Goal: Answer question/provide support

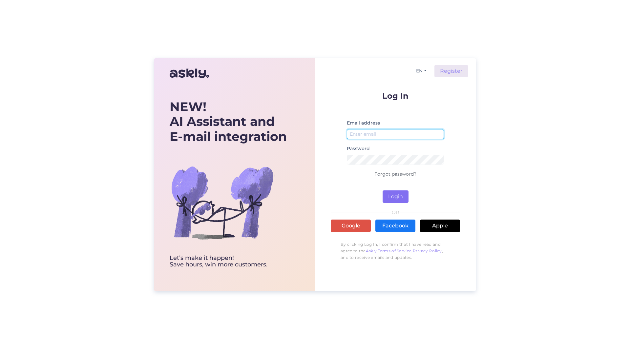
type input "[PERSON_NAME][EMAIL_ADDRESS][PERSON_NAME][DOMAIN_NAME]"
click at [402, 200] on button "Login" at bounding box center [395, 197] width 26 height 12
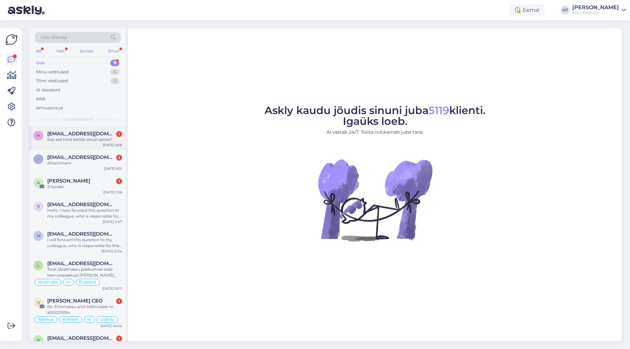
scroll to position [13, 0]
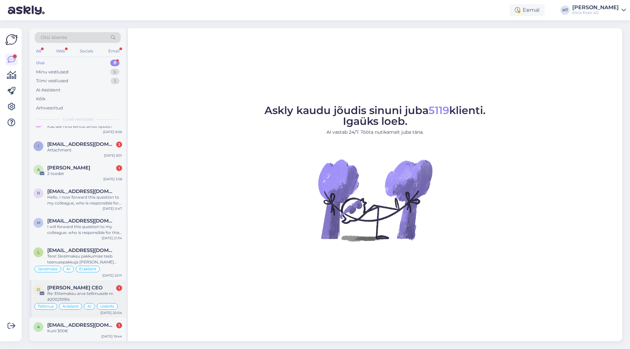
click at [94, 296] on div "Re: Ettemaksu arve tellimusele nr. #200210914" at bounding box center [84, 297] width 75 height 12
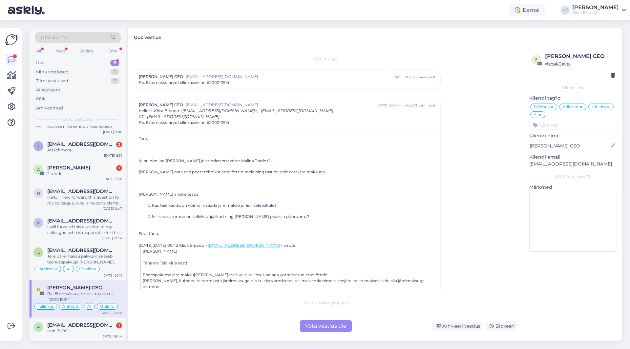
click at [427, 172] on p "[PERSON_NAME] osta teie poest tehnikat ettevõtte nimele ning tasuda selle eest …" at bounding box center [287, 172] width 297 height 6
click at [459, 325] on div "Arhiveeri vestlus" at bounding box center [457, 326] width 50 height 9
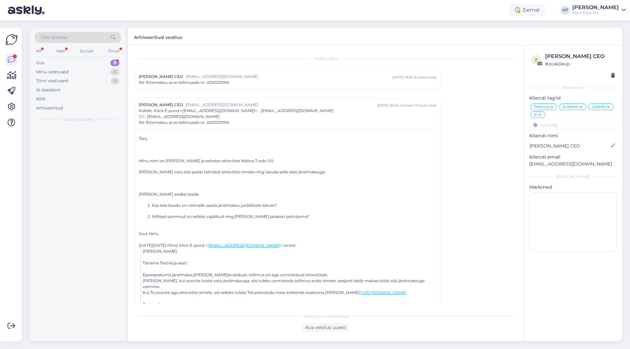
scroll to position [0, 0]
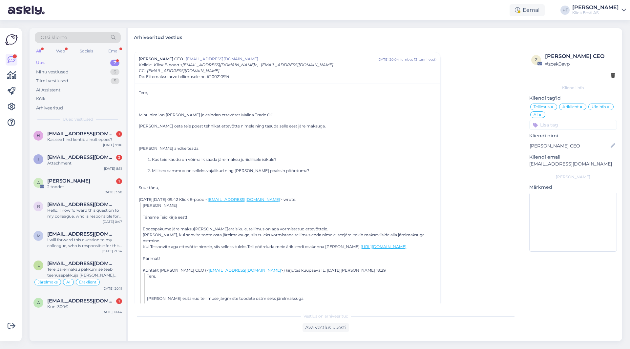
click at [541, 115] on icon at bounding box center [540, 114] width 4 height 5
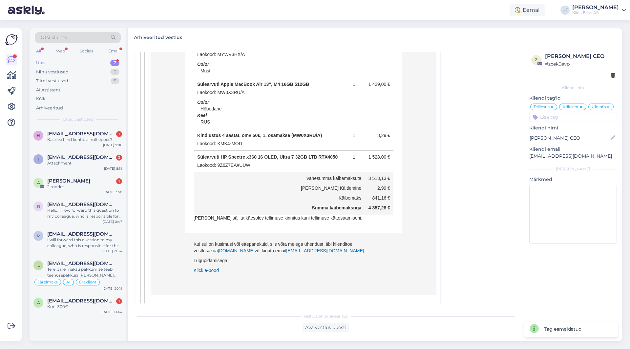
scroll to position [827, 0]
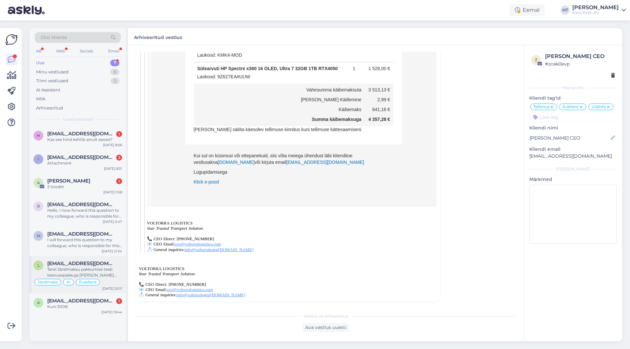
click at [94, 257] on div "l [EMAIL_ADDRESS][DOMAIN_NAME] Tere! Järelmaksu pakkumise teeb teenusepakkuja […" at bounding box center [78, 274] width 96 height 37
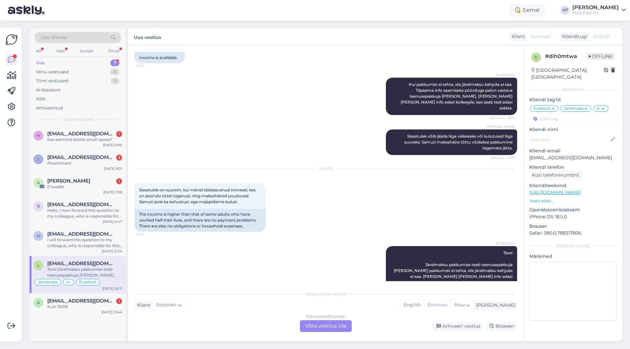
scroll to position [216, 0]
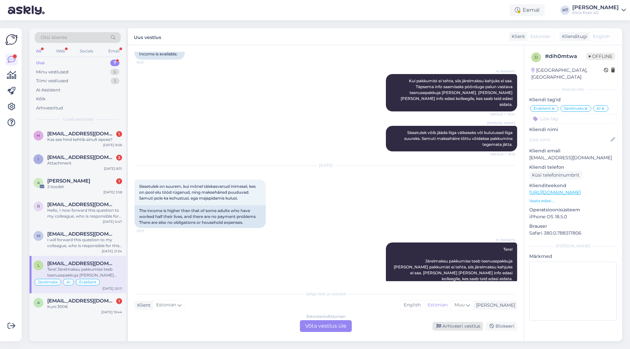
click at [442, 323] on div "Arhiveeri vestlus" at bounding box center [457, 326] width 50 height 9
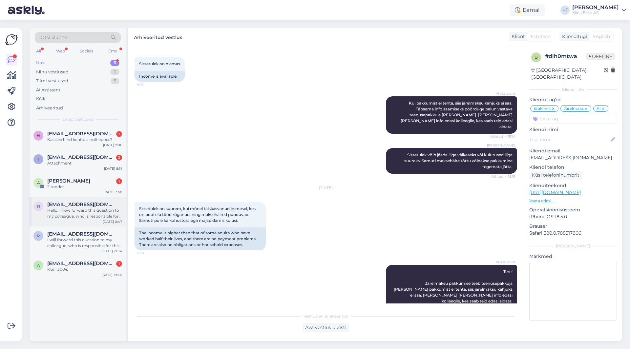
click at [104, 214] on div "Hello, I now forward this question to my colleague, who is responsible for this…" at bounding box center [84, 214] width 75 height 12
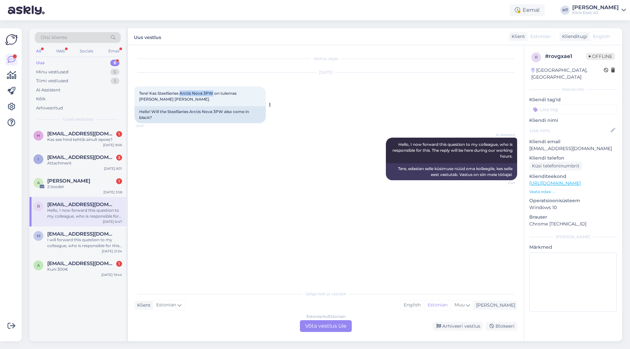
drag, startPoint x: 182, startPoint y: 93, endPoint x: 214, endPoint y: 93, distance: 32.5
click at [214, 93] on span "Tere! Kas SteelSeries Arctis Nova 3PW on tulemas [PERSON_NAME] [PERSON_NAME]." at bounding box center [188, 96] width 98 height 11
copy span "Arctis Nova 3PW"
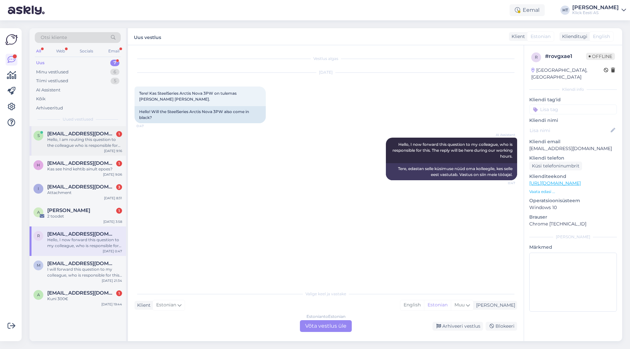
click at [89, 142] on div "Hello, I am routing this question to the colleague who is responsible for this …" at bounding box center [84, 143] width 75 height 12
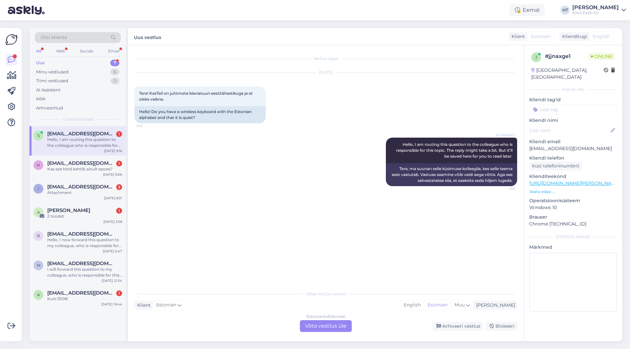
click at [229, 238] on div "Vestlus algas [DATE] Tere! KasTeil on juhtmeta klaviatuuri eestitähestikuga ja …" at bounding box center [328, 167] width 388 height 230
click at [330, 323] on div "Estonian to Estonian Võta vestlus üle" at bounding box center [326, 326] width 52 height 12
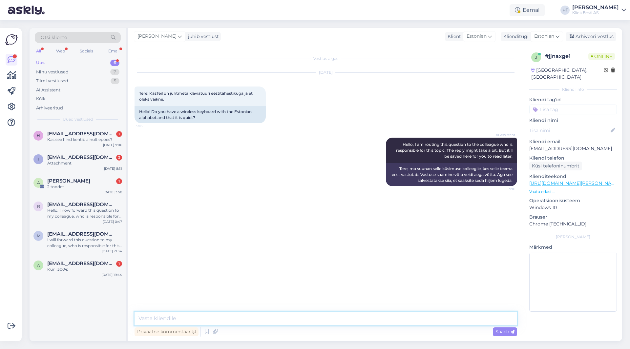
click at [323, 317] on textarea at bounding box center [325, 319] width 382 height 14
paste textarea "[URL][DOMAIN_NAME]"
type textarea "Tere, leiduks järgnevat: [URL][DOMAIN_NAME]"
click at [95, 143] on div "h [EMAIL_ADDRESS][DOMAIN_NAME] 1 Kas see hind kehtib ainult epoes? [DATE] 9:06" at bounding box center [78, 138] width 96 height 24
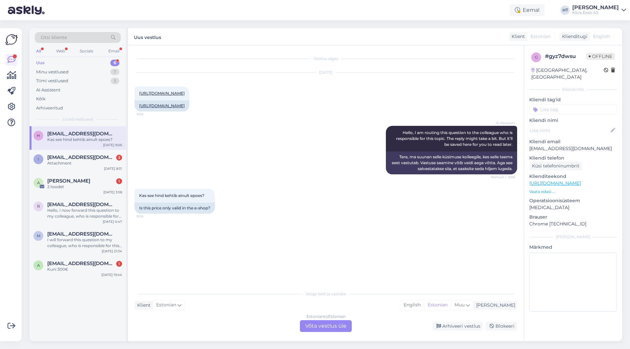
click at [326, 325] on div "Estonian to Estonian Võta vestlus üle" at bounding box center [326, 326] width 52 height 12
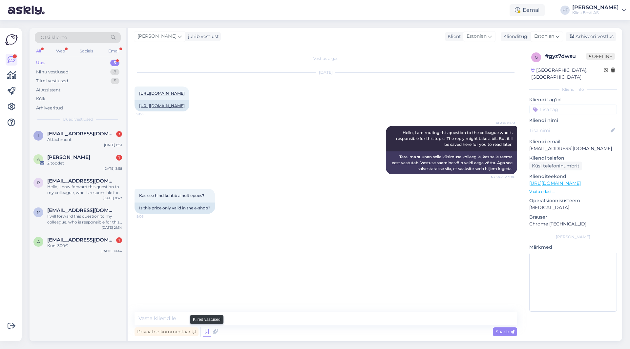
click at [208, 333] on icon at bounding box center [207, 332] width 8 height 10
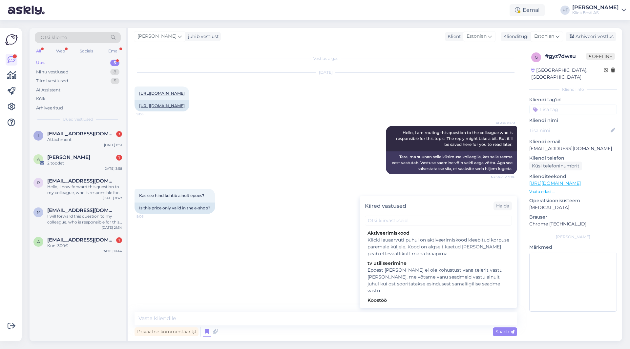
click at [301, 247] on div "Vestlus algas [DATE] [URL][DOMAIN_NAME] 9:06 [URL][DOMAIN_NAME] AI Assistent He…" at bounding box center [328, 179] width 388 height 254
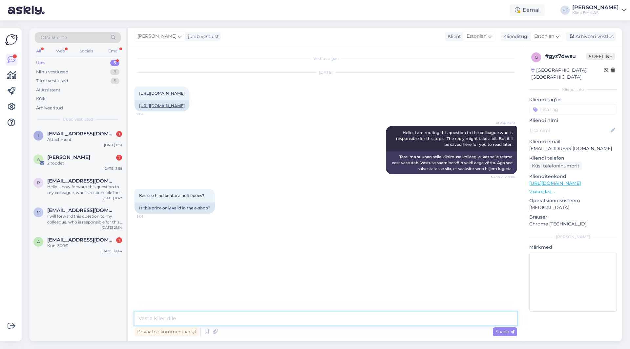
click at [247, 320] on textarea at bounding box center [325, 319] width 382 height 14
type textarea "Hinnad kehtivad nii kauplustes kui ka e-poes."
click at [541, 8] on div "Eemal" at bounding box center [526, 10] width 35 height 12
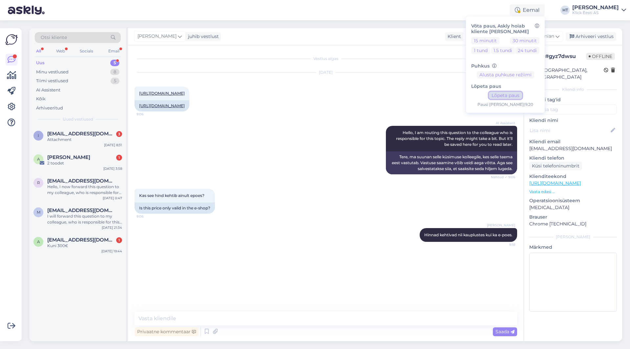
click at [522, 95] on button "Lõpeta paus" at bounding box center [505, 95] width 33 height 7
click at [435, 90] on div "[DATE] [URL][DOMAIN_NAME] 9:06 [URL][DOMAIN_NAME]" at bounding box center [325, 92] width 382 height 53
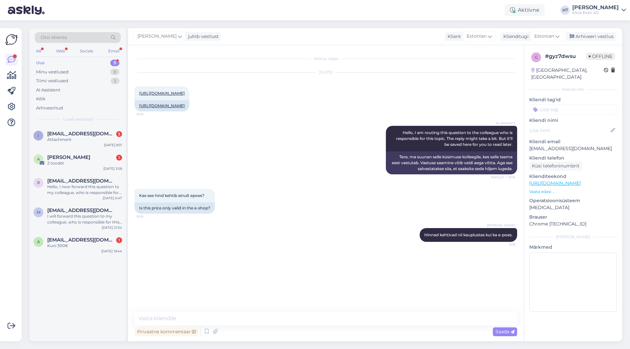
click at [550, 105] on input at bounding box center [573, 110] width 88 height 10
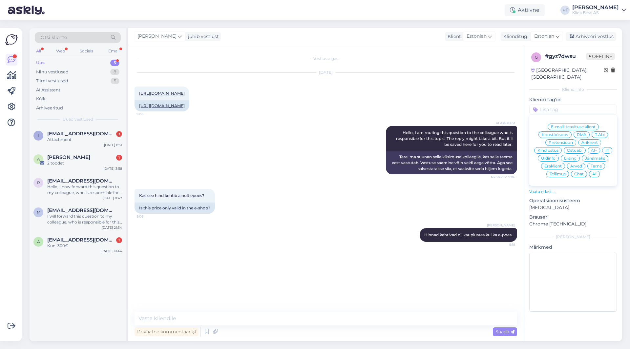
click at [549, 156] on span "Üldinfo" at bounding box center [548, 158] width 14 height 4
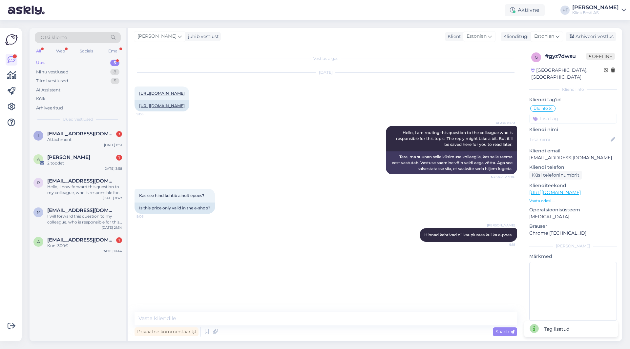
click at [563, 114] on input at bounding box center [573, 119] width 88 height 10
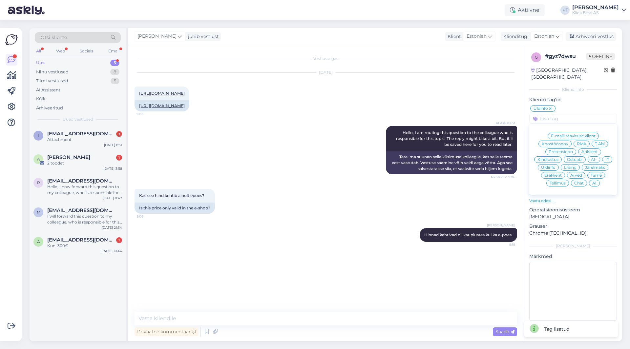
click at [555, 173] on span "Eraklient" at bounding box center [552, 175] width 17 height 4
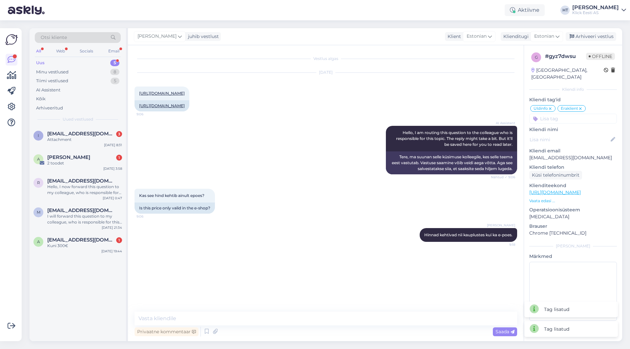
click at [569, 114] on input at bounding box center [573, 119] width 88 height 10
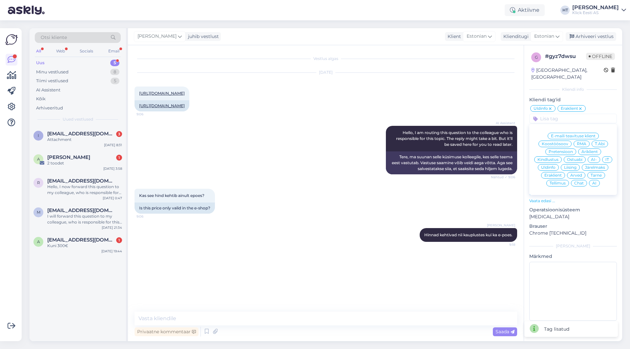
click at [594, 180] on div "AI" at bounding box center [594, 183] width 11 height 7
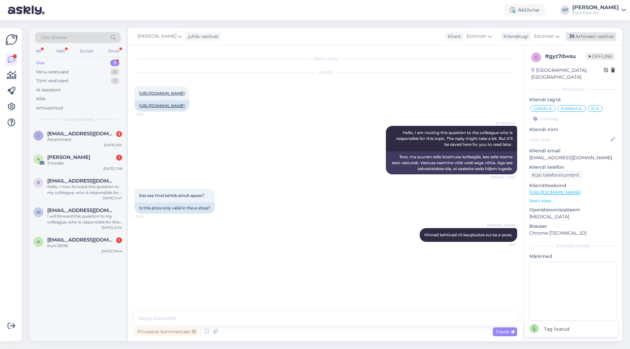
click at [583, 39] on div "Arhiveeri vestlus" at bounding box center [590, 36] width 50 height 9
click at [105, 179] on span "[EMAIL_ADDRESS][DOMAIN_NAME]" at bounding box center [81, 181] width 68 height 6
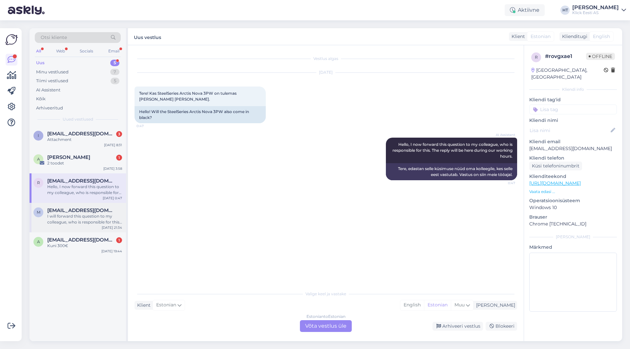
click at [97, 216] on div "I will forward this question to my colleague, who is responsible for this. The …" at bounding box center [84, 219] width 75 height 12
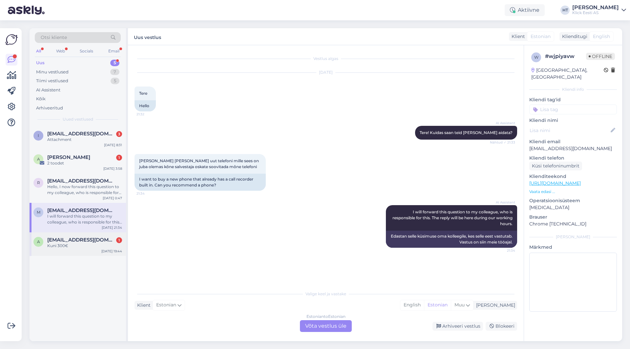
click at [87, 239] on span "[EMAIL_ADDRESS][DOMAIN_NAME]" at bounding box center [81, 240] width 68 height 6
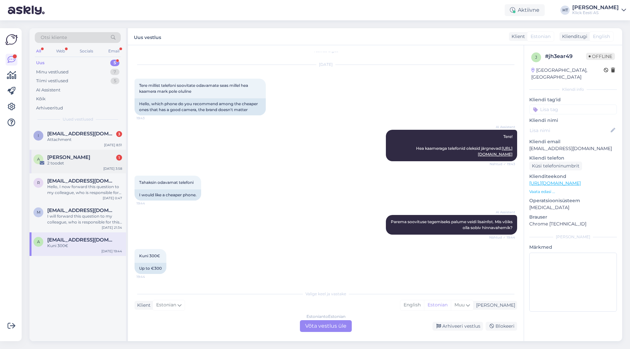
click at [113, 162] on div "2 toodet" at bounding box center [84, 163] width 75 height 6
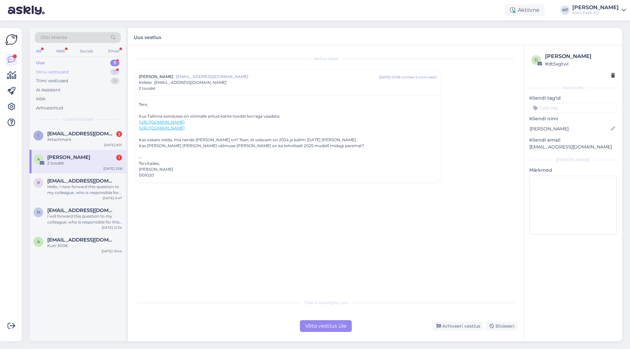
click at [102, 70] on div "Minu vestlused 7" at bounding box center [78, 72] width 86 height 9
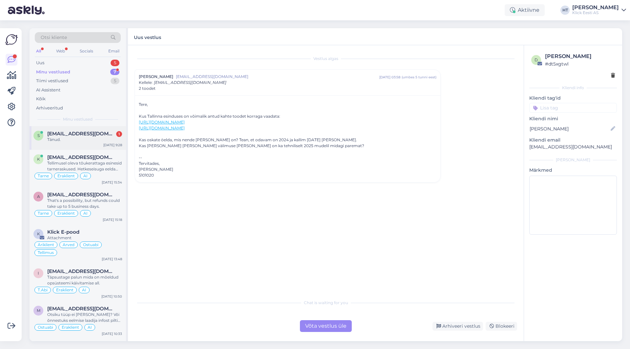
click at [105, 140] on div "Tänud." at bounding box center [84, 140] width 75 height 6
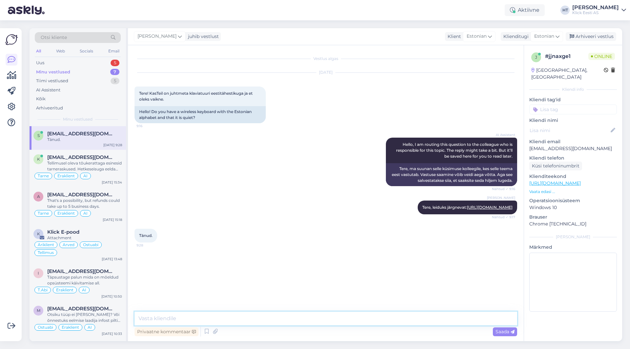
click at [252, 321] on textarea at bounding box center [325, 319] width 382 height 14
type textarea "Palun."
click at [102, 63] on div "Uus 5" at bounding box center [78, 62] width 86 height 9
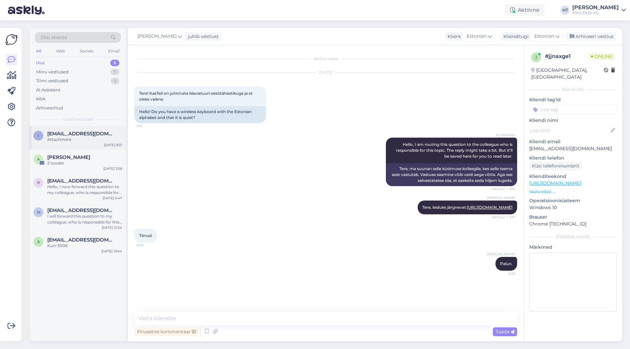
click at [109, 137] on div "Attachment" at bounding box center [84, 140] width 75 height 6
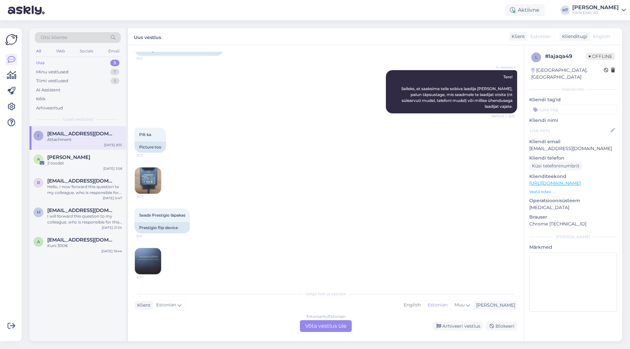
scroll to position [104, 0]
click at [151, 181] on img at bounding box center [148, 180] width 26 height 26
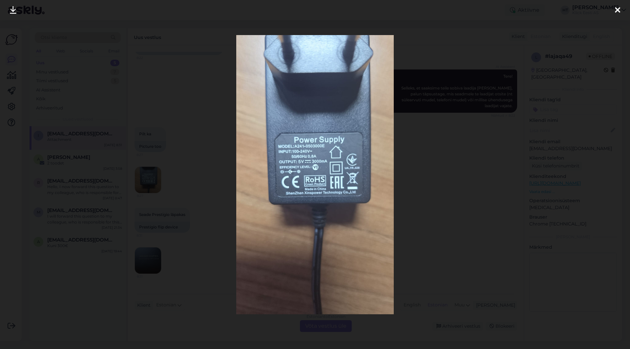
click at [216, 193] on div at bounding box center [315, 174] width 630 height 349
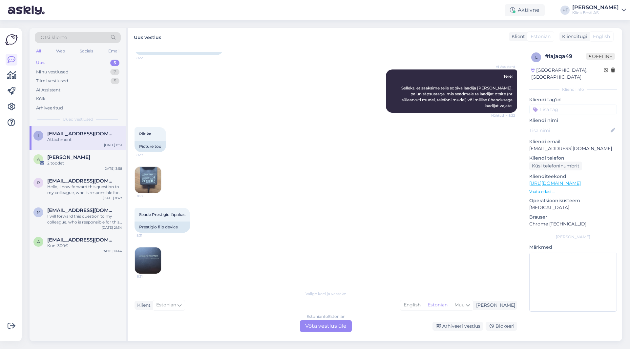
click at [157, 251] on img at bounding box center [148, 261] width 26 height 26
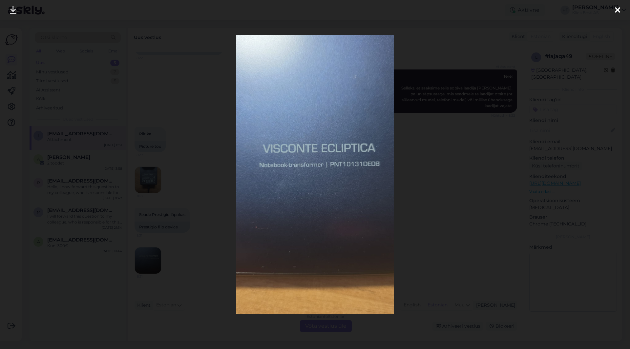
click at [214, 255] on div at bounding box center [315, 174] width 630 height 349
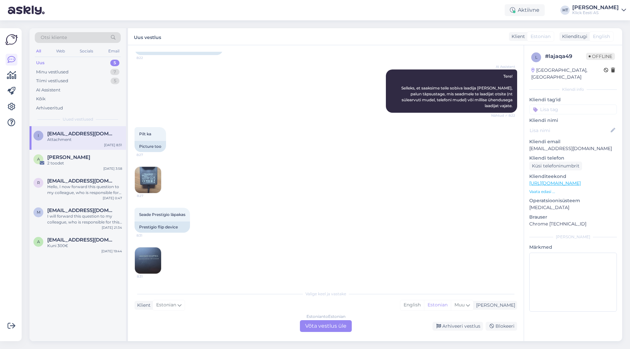
click at [150, 181] on img at bounding box center [148, 180] width 26 height 26
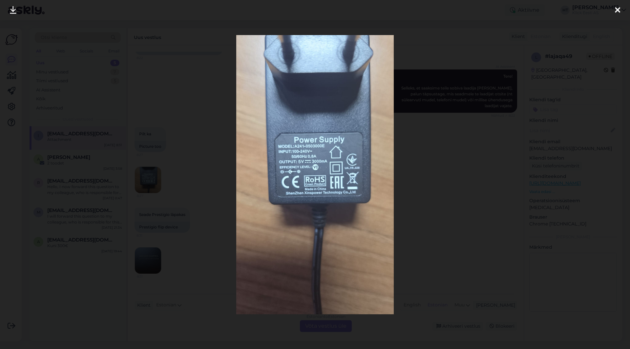
click at [219, 217] on div at bounding box center [315, 174] width 630 height 349
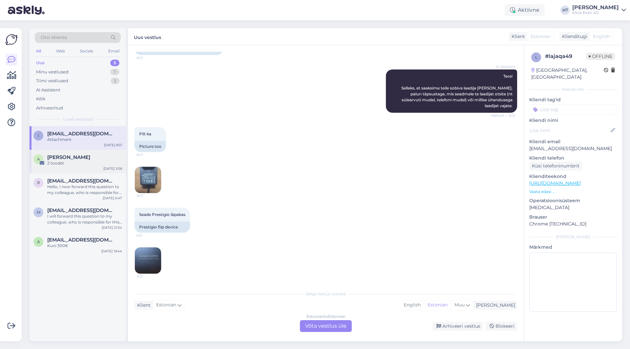
click at [91, 164] on div "2 toodet" at bounding box center [84, 163] width 75 height 6
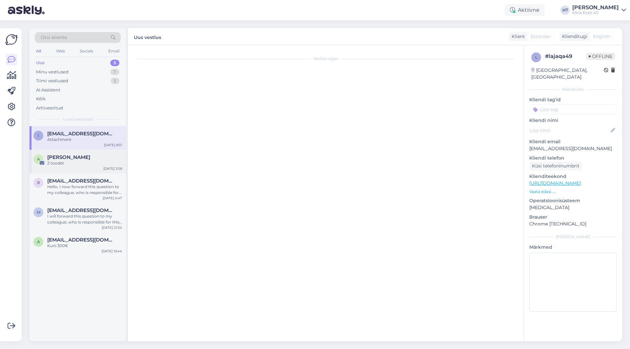
scroll to position [0, 0]
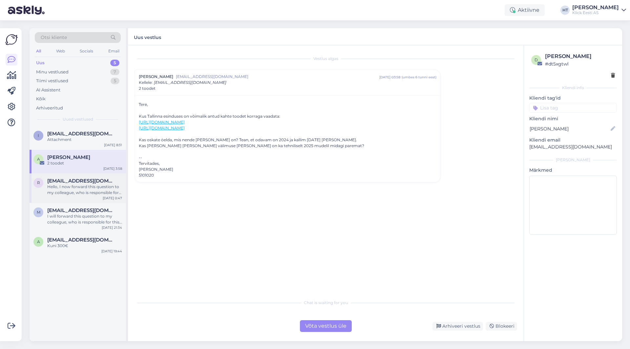
click at [90, 188] on div "Hello, I now forward this question to my colleague, who is responsible for this…" at bounding box center [84, 190] width 75 height 12
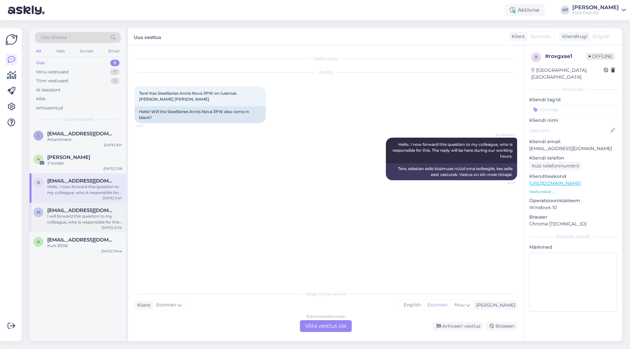
click at [74, 213] on span "[EMAIL_ADDRESS][DOMAIN_NAME]" at bounding box center [81, 211] width 68 height 6
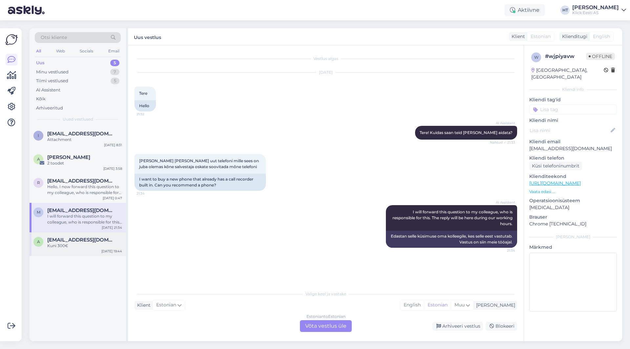
click at [89, 241] on span "[EMAIL_ADDRESS][DOMAIN_NAME]" at bounding box center [81, 240] width 68 height 6
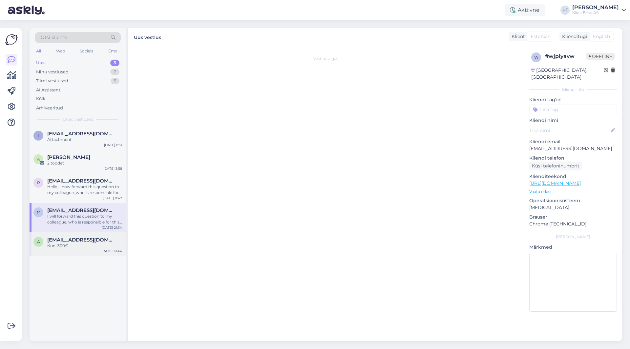
scroll to position [14, 0]
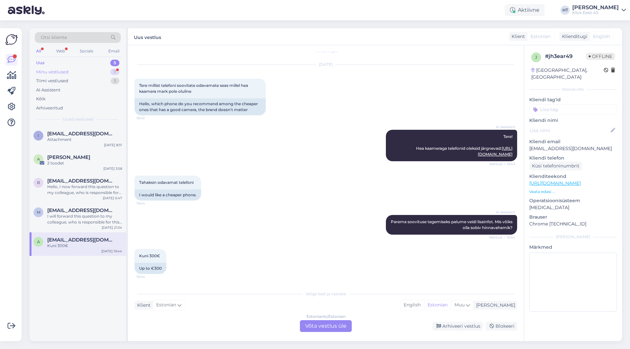
click at [86, 74] on div "Minu vestlused 7" at bounding box center [78, 72] width 86 height 9
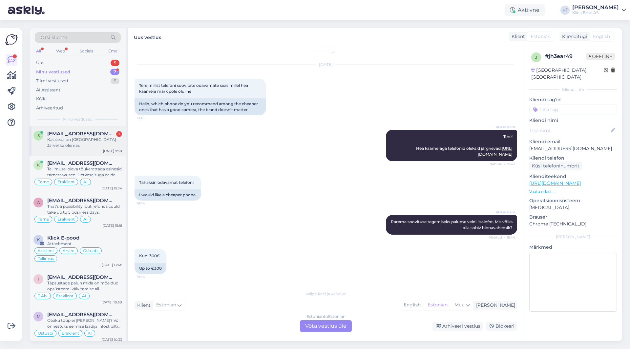
click at [103, 132] on span "[EMAIL_ADDRESS][DOMAIN_NAME]" at bounding box center [81, 134] width 68 height 6
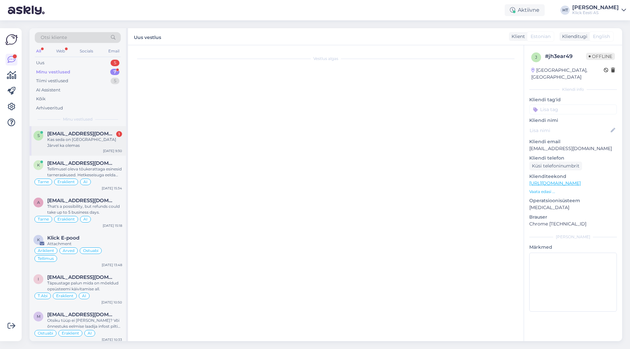
scroll to position [6, 0]
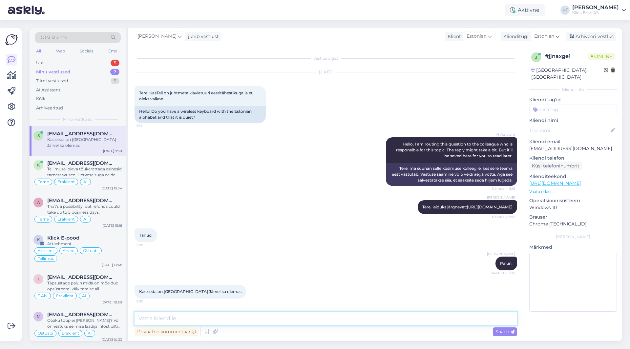
click at [246, 322] on textarea at bounding box center [325, 319] width 382 height 14
type textarea "Järvel on olemas."
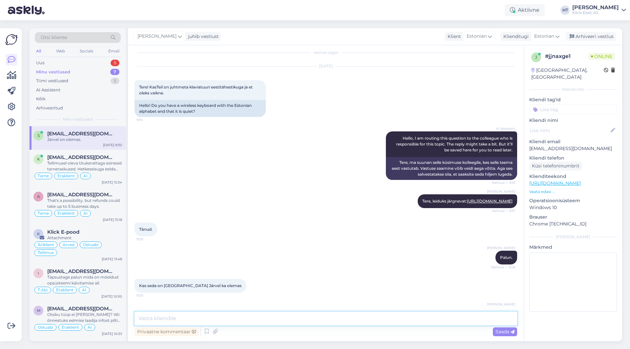
scroll to position [34, 0]
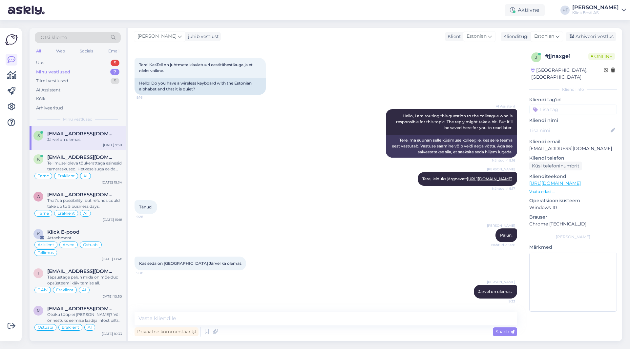
click at [119, 69] on div "Minu vestlused 7" at bounding box center [78, 72] width 86 height 9
click at [114, 66] on div "5" at bounding box center [115, 63] width 9 height 7
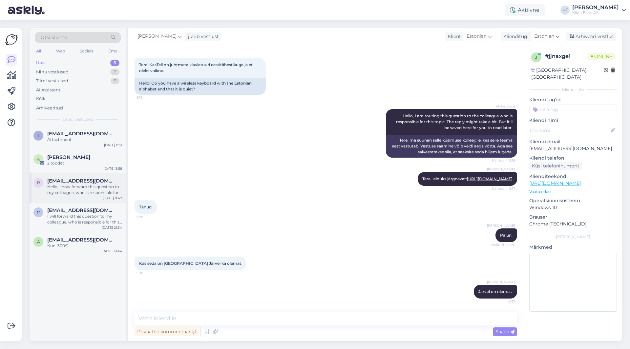
click at [101, 194] on div "Hello, I now forward this question to my colleague, who is responsible for this…" at bounding box center [84, 190] width 75 height 12
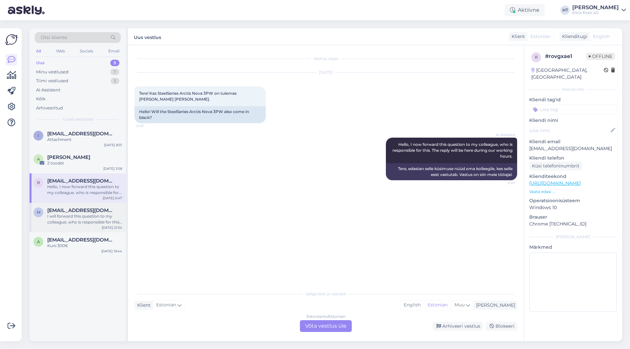
click at [90, 212] on span "[EMAIL_ADDRESS][DOMAIN_NAME]" at bounding box center [81, 211] width 68 height 6
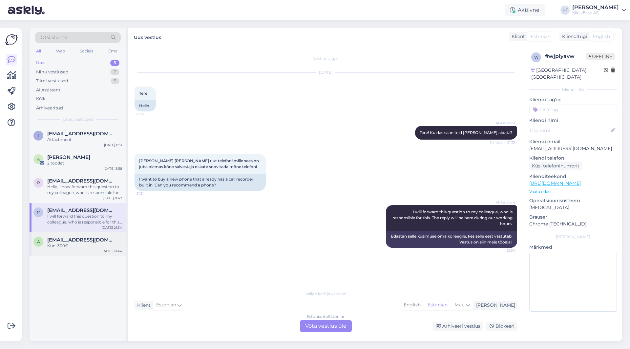
click at [67, 241] on span "[EMAIL_ADDRESS][DOMAIN_NAME]" at bounding box center [81, 240] width 68 height 6
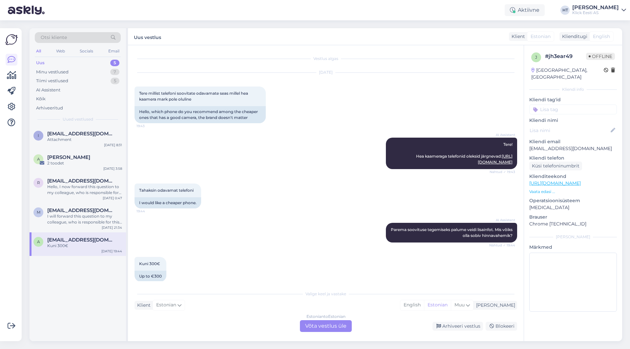
scroll to position [14, 0]
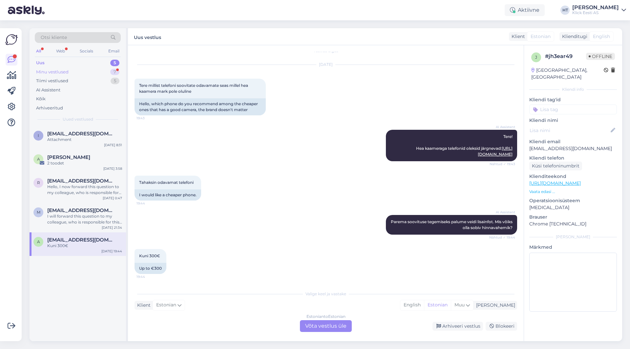
click at [107, 68] on div "Minu vestlused 7" at bounding box center [78, 72] width 86 height 9
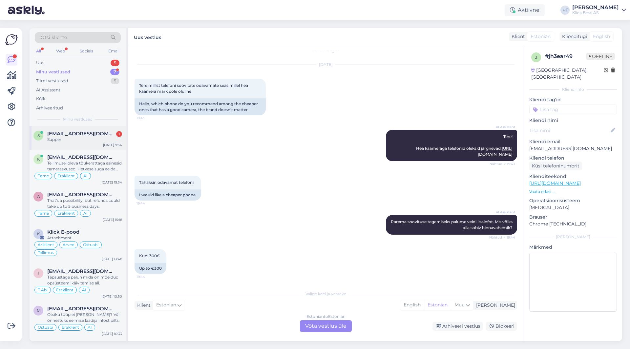
click at [108, 129] on div "s [EMAIL_ADDRESS][DOMAIN_NAME] 1 Supper [DATE] 9:34" at bounding box center [78, 138] width 96 height 24
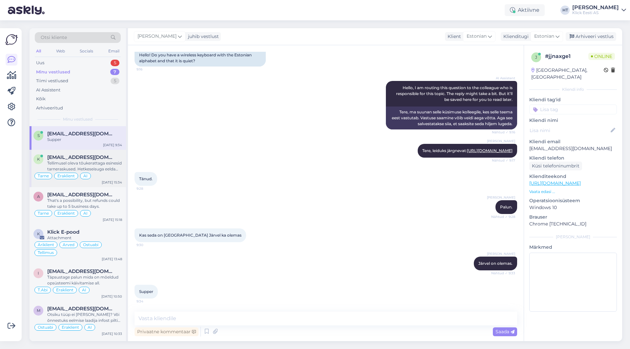
click at [111, 158] on div "[EMAIL_ADDRESS][DOMAIN_NAME]" at bounding box center [84, 157] width 75 height 6
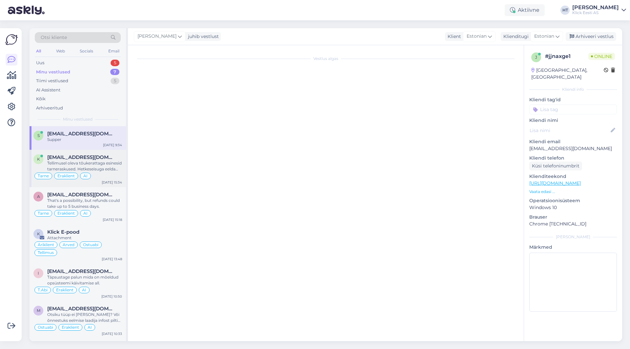
scroll to position [36, 0]
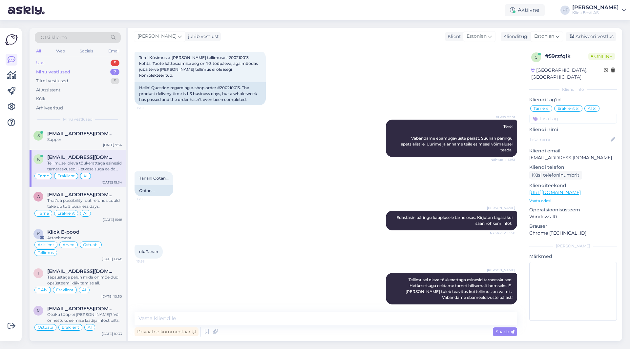
click at [109, 66] on div "Uus 5" at bounding box center [78, 62] width 86 height 9
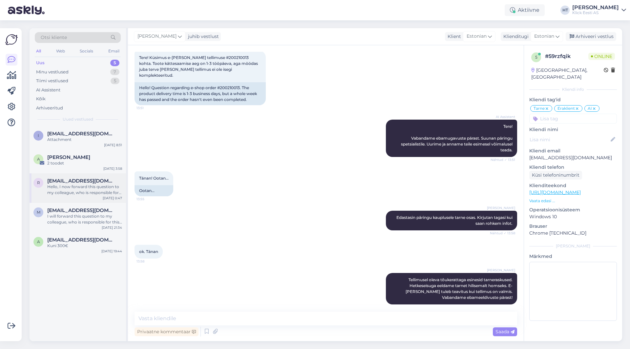
click at [84, 188] on div "Hello, I now forward this question to my colleague, who is responsible for this…" at bounding box center [84, 190] width 75 height 12
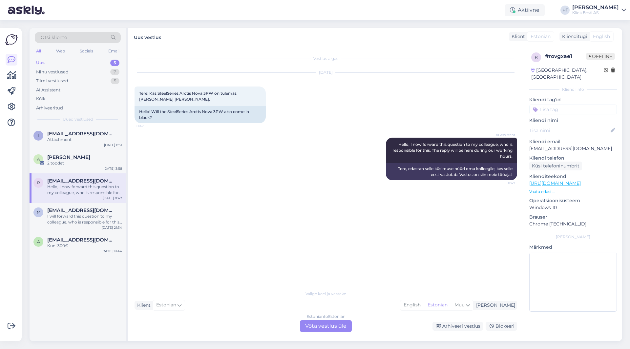
scroll to position [0, 0]
click at [101, 211] on span "[EMAIL_ADDRESS][DOMAIN_NAME]" at bounding box center [81, 211] width 68 height 6
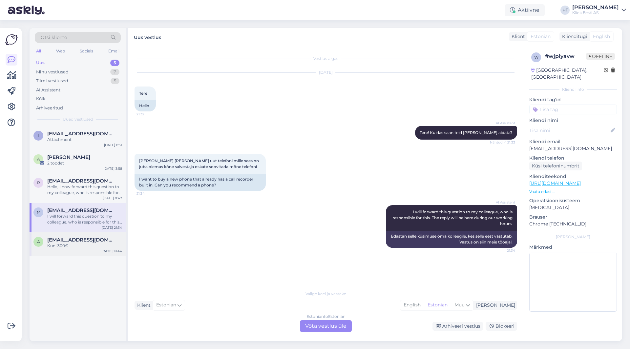
click at [93, 242] on span "[EMAIL_ADDRESS][DOMAIN_NAME]" at bounding box center [81, 240] width 68 height 6
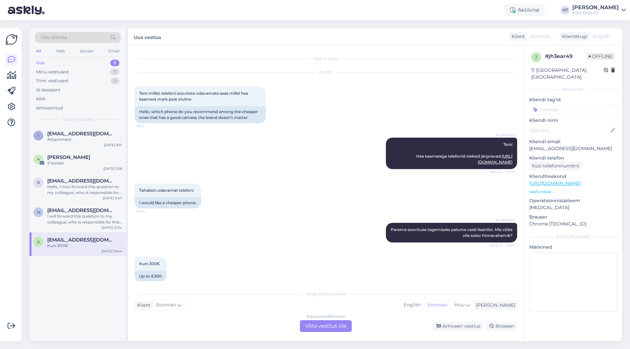
scroll to position [14, 0]
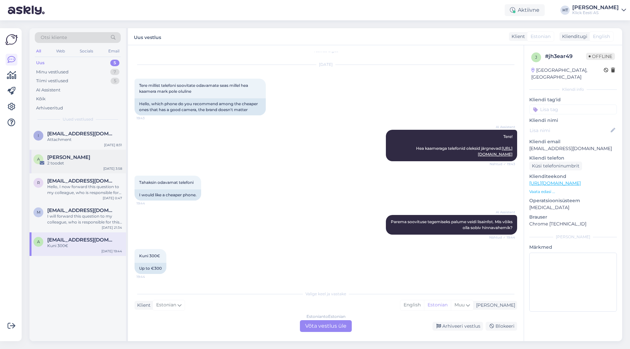
click at [103, 171] on div "A [PERSON_NAME] 2 toodet [DATE] 3:58" at bounding box center [78, 162] width 96 height 24
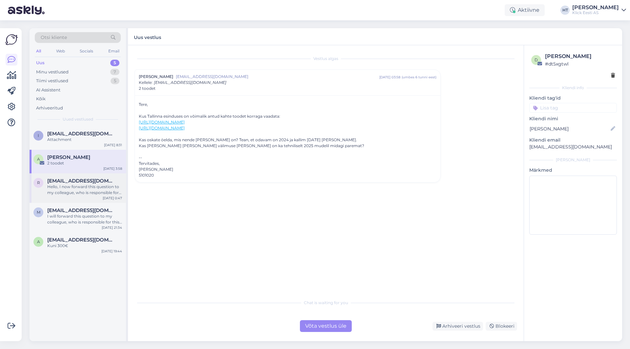
click at [95, 187] on div "Hello, I now forward this question to my colleague, who is responsible for this…" at bounding box center [84, 190] width 75 height 12
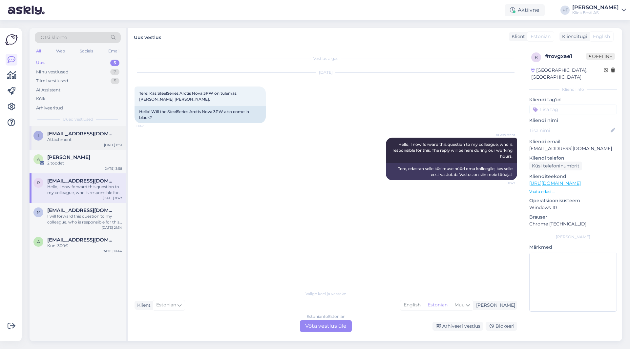
click at [91, 134] on span "[EMAIL_ADDRESS][DOMAIN_NAME]" at bounding box center [81, 134] width 68 height 6
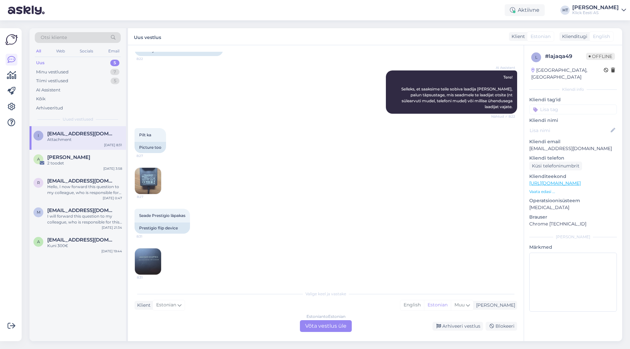
scroll to position [104, 0]
click at [154, 177] on img at bounding box center [148, 180] width 26 height 26
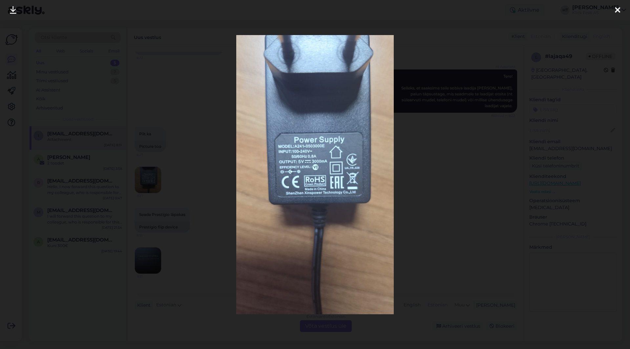
click at [456, 222] on div at bounding box center [315, 174] width 630 height 349
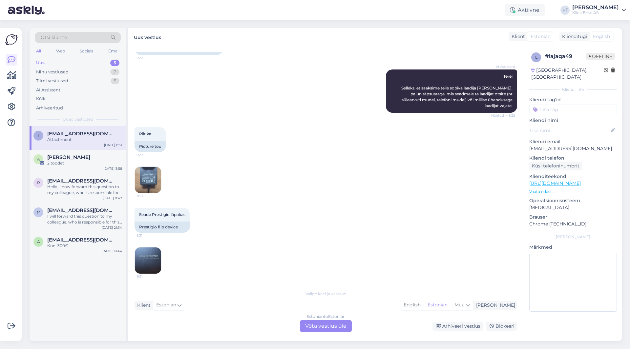
click at [333, 329] on div "Estonian to Estonian Võta vestlus üle" at bounding box center [326, 326] width 52 height 12
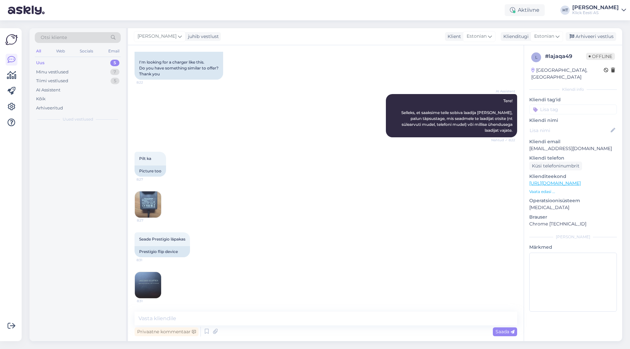
scroll to position [79, 0]
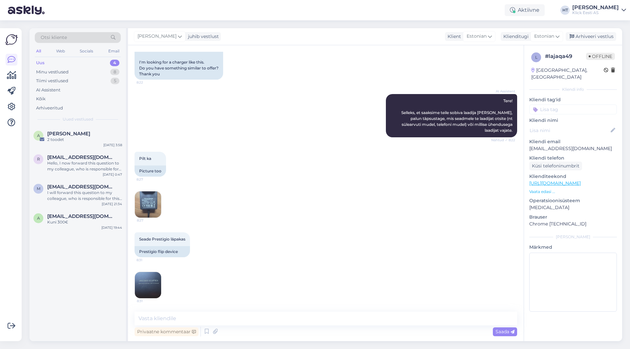
click at [332, 311] on div "Vestlus algas [DATE] Tere Otsin sellist laadijat. Teil on midagi sarnast pakkud…" at bounding box center [325, 193] width 395 height 296
click at [333, 317] on textarea at bounding box center [325, 319] width 382 height 14
type textarea "Tere, sellist laadijat kahjuks ei leidu."
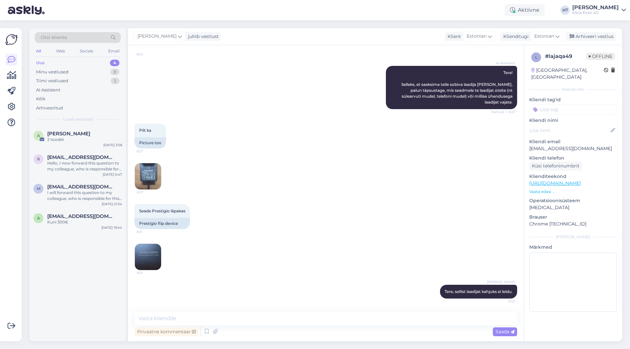
click at [569, 107] on input at bounding box center [573, 110] width 88 height 10
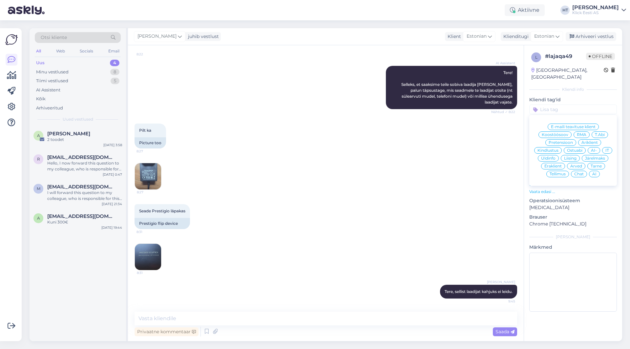
click at [576, 149] on span "Ostuabi" at bounding box center [574, 151] width 15 height 4
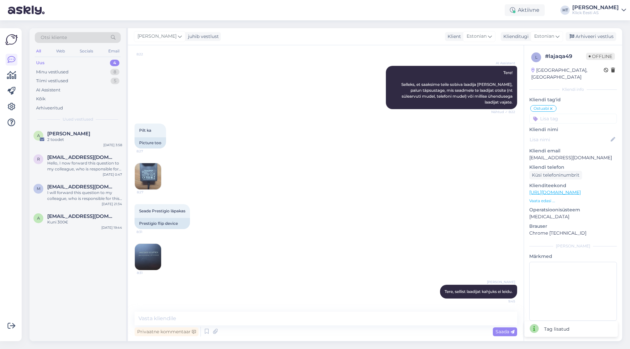
click at [565, 114] on input at bounding box center [573, 119] width 88 height 10
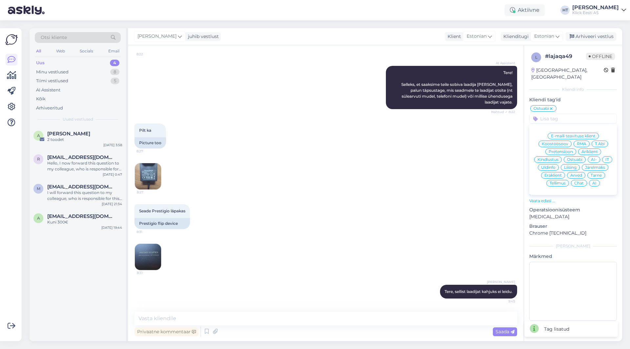
click at [553, 172] on div "Eraklient" at bounding box center [553, 175] width 24 height 7
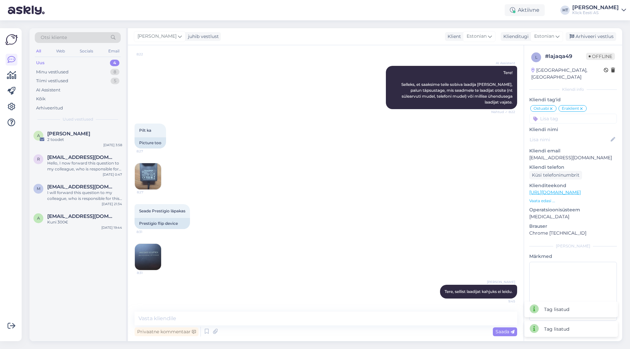
click at [565, 115] on input at bounding box center [573, 119] width 88 height 10
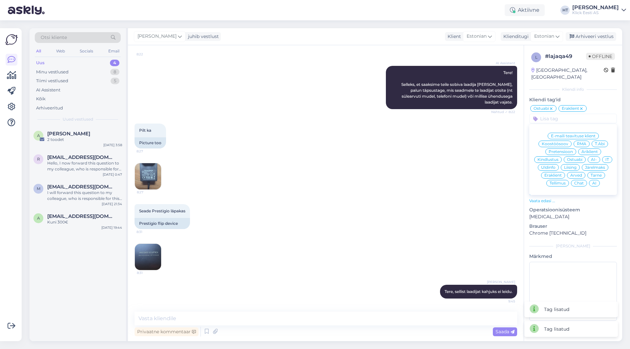
click at [594, 181] on span "AI" at bounding box center [594, 183] width 4 height 4
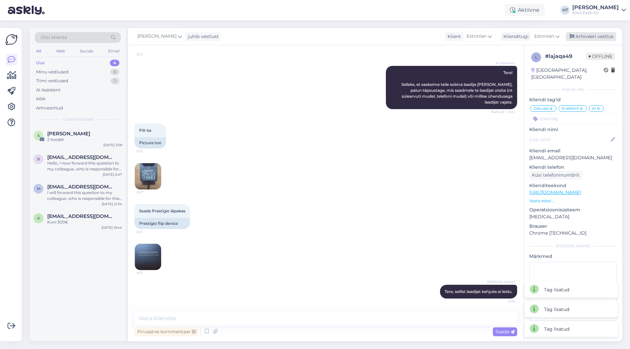
click at [590, 38] on div "Arhiveeri vestlus" at bounding box center [590, 36] width 50 height 9
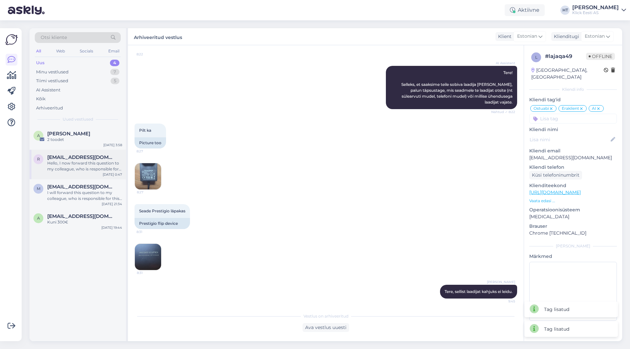
click at [78, 154] on div "r [EMAIL_ADDRESS][DOMAIN_NAME] Hello, I now forward this question to my colleag…" at bounding box center [78, 165] width 96 height 30
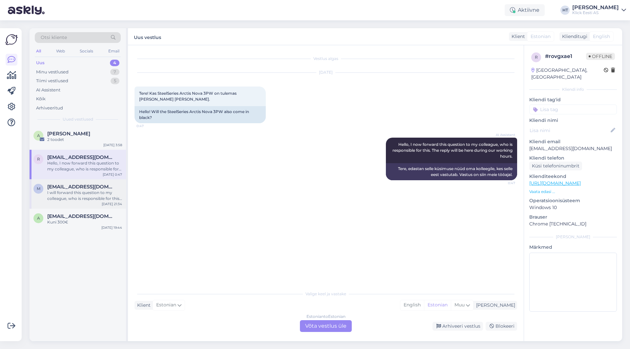
click at [94, 193] on div "I will forward this question to my colleague, who is responsible for this. The …" at bounding box center [84, 196] width 75 height 12
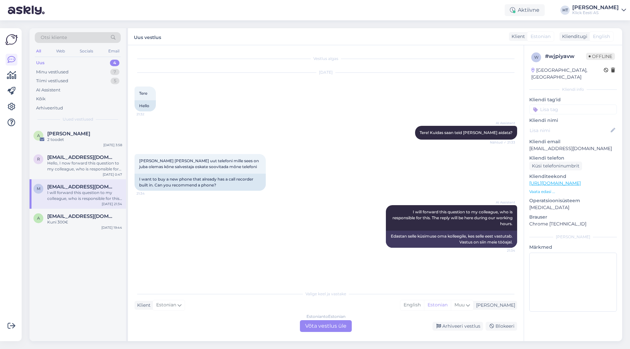
click at [564, 145] on p "[EMAIL_ADDRESS][DOMAIN_NAME]" at bounding box center [573, 148] width 88 height 7
copy p "[EMAIL_ADDRESS][DOMAIN_NAME]"
click at [89, 37] on div "Otsi kliente" at bounding box center [78, 37] width 86 height 11
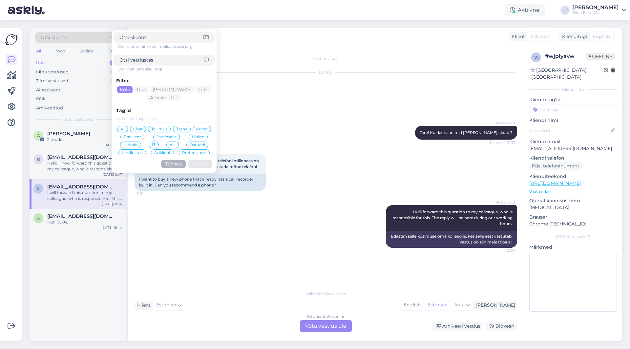
click at [167, 60] on input at bounding box center [161, 60] width 85 height 7
click at [157, 40] on input at bounding box center [161, 37] width 84 height 7
paste input "[EMAIL_ADDRESS][DOMAIN_NAME]"
type input "[EMAIL_ADDRESS][DOMAIN_NAME]"
click button "Otsing" at bounding box center [200, 164] width 24 height 8
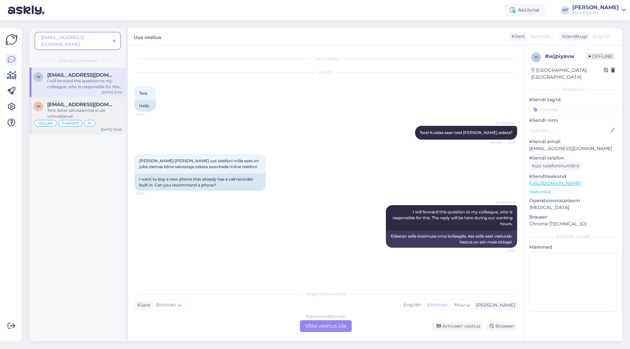
click at [111, 102] on div "[EMAIL_ADDRESS][DOMAIN_NAME]" at bounding box center [84, 105] width 75 height 6
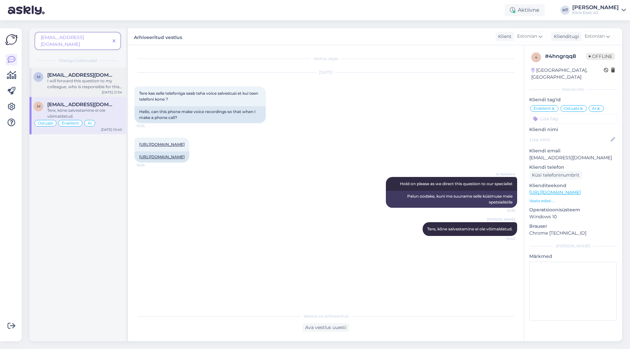
click at [107, 72] on span "[EMAIL_ADDRESS][DOMAIN_NAME]" at bounding box center [81, 75] width 68 height 6
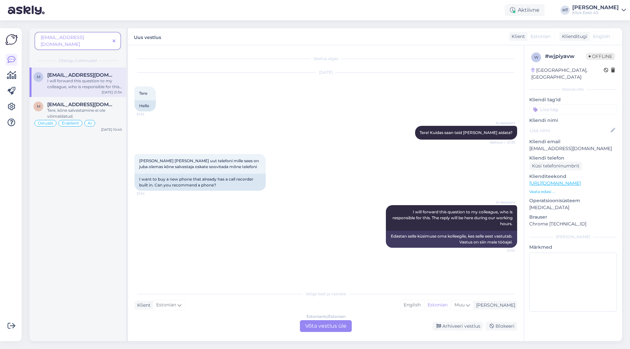
click at [113, 39] on icon at bounding box center [113, 41] width 3 height 5
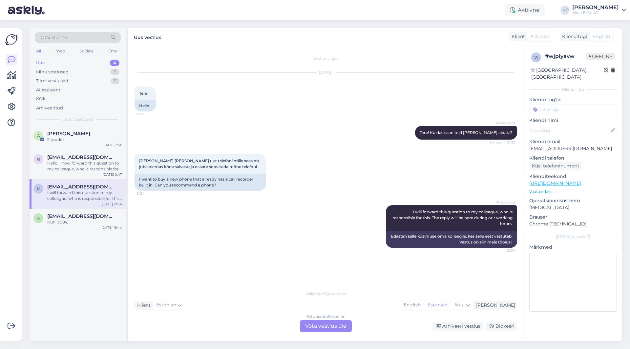
click at [101, 254] on div "A [PERSON_NAME] 2 toodet [DATE] 3:58 r [EMAIL_ADDRESS][DOMAIN_NAME] Hello, I no…" at bounding box center [78, 233] width 96 height 215
click at [64, 279] on div "A [PERSON_NAME] 2 toodet [DATE] 3:58 r [EMAIL_ADDRESS][DOMAIN_NAME] Hello, I no…" at bounding box center [78, 233] width 96 height 215
click at [90, 79] on div "Tiimi vestlused 5" at bounding box center [78, 80] width 86 height 9
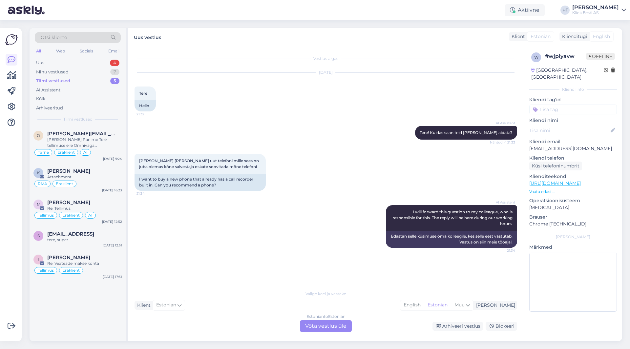
click at [89, 85] on div "Tiimi vestlused 5" at bounding box center [78, 80] width 86 height 9
click at [81, 90] on div "AI Assistent" at bounding box center [78, 90] width 86 height 9
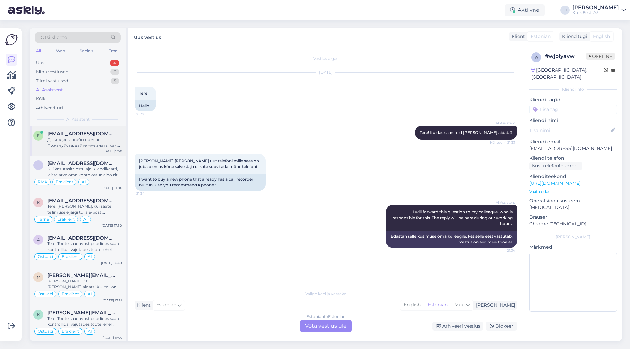
click at [97, 135] on span "[EMAIL_ADDRESS][DOMAIN_NAME]" at bounding box center [81, 134] width 68 height 6
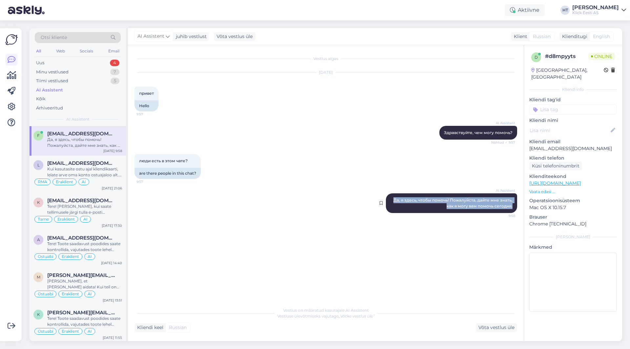
drag, startPoint x: 393, startPoint y: 199, endPoint x: 514, endPoint y: 207, distance: 121.6
click at [514, 207] on div "AI Assistent [PERSON_NAME], я здесь, чтобы помочь! Пожалуйста, дайте мне знать,…" at bounding box center [451, 203] width 131 height 20
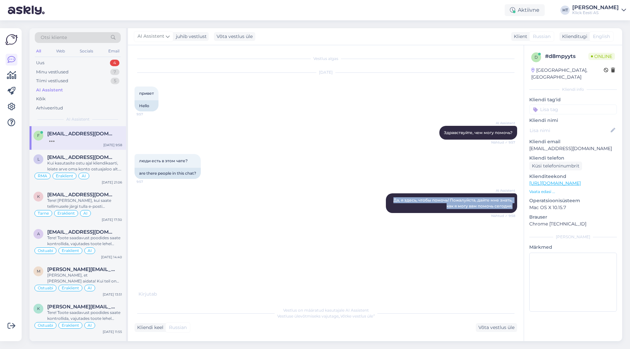
copy span "Да, я здесь, чтобы помочь! Пожалуйста, дайте мне знать, как я могу вам помочь с…"
click at [317, 242] on div "Vestlus algas [DATE] привет 9:57 Hello AI Assistent Здравствуйте, чем могу помо…" at bounding box center [328, 171] width 388 height 239
click at [219, 133] on div "AI Assistent Здравствуйте, чем могу помочь? Nähtud ✓ 9:57" at bounding box center [325, 133] width 382 height 28
click at [99, 64] on div "Uus 4" at bounding box center [78, 62] width 86 height 9
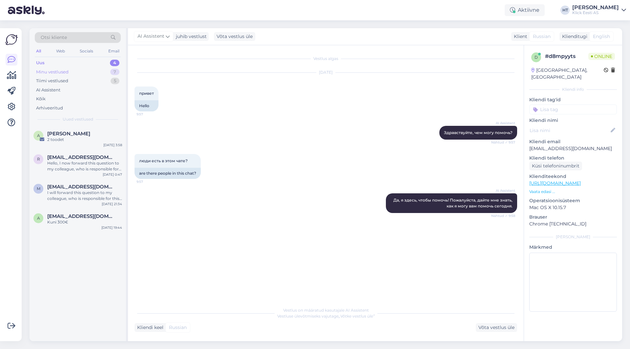
click at [99, 70] on div "Minu vestlused 7" at bounding box center [78, 72] width 86 height 9
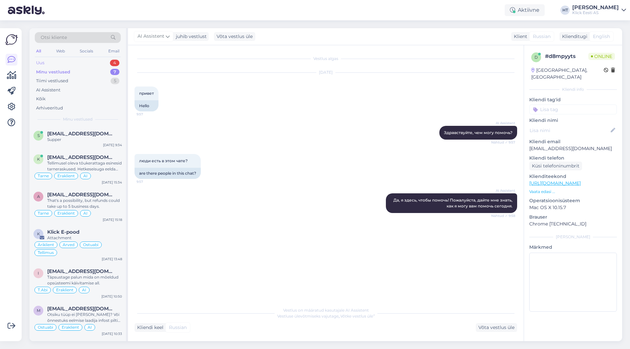
click at [101, 63] on div "Uus 4" at bounding box center [78, 62] width 86 height 9
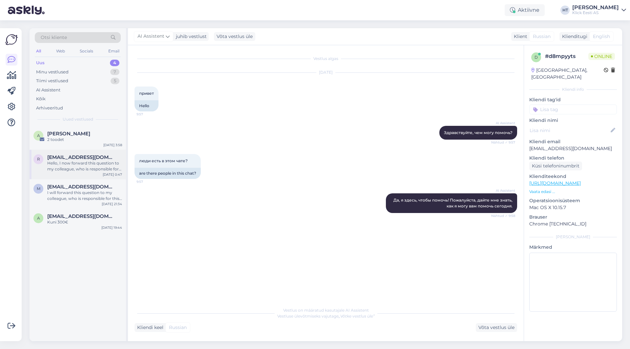
click at [85, 159] on span "[EMAIL_ADDRESS][DOMAIN_NAME]" at bounding box center [81, 157] width 68 height 6
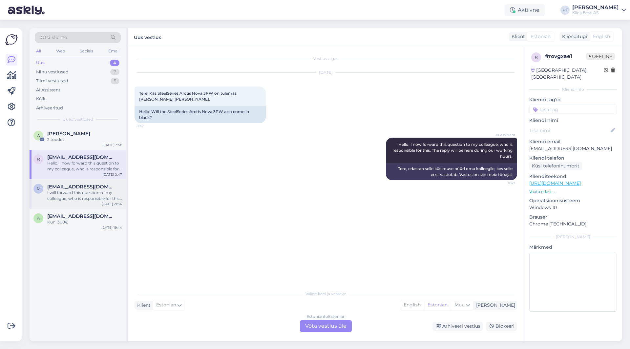
click at [106, 191] on div "I will forward this question to my colleague, who is responsible for this. The …" at bounding box center [84, 196] width 75 height 12
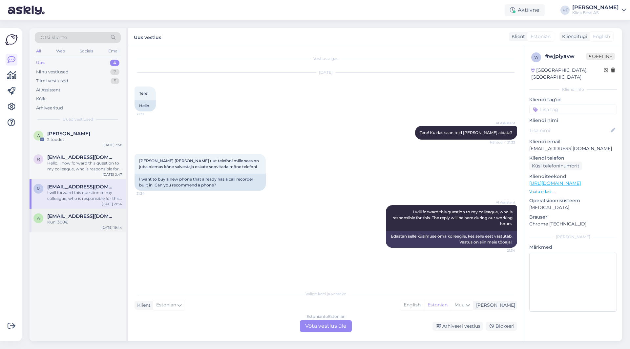
click at [107, 222] on div "Kuni 300€" at bounding box center [84, 222] width 75 height 6
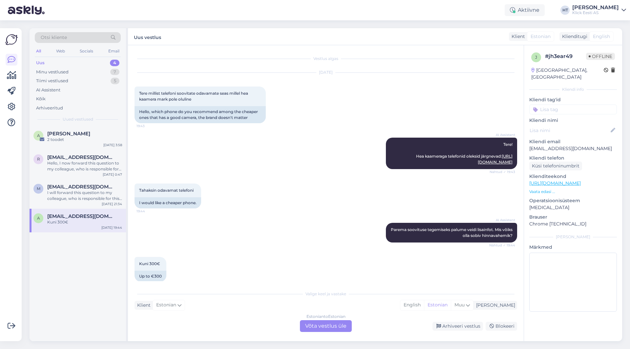
scroll to position [14, 0]
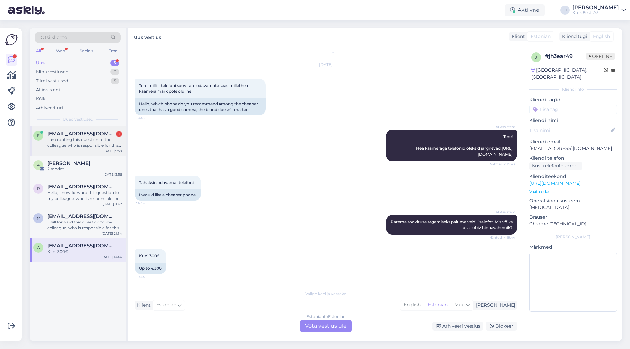
click at [99, 130] on div "f [EMAIL_ADDRESS][DOMAIN_NAME] 1 I am routing this question to the colleague wh…" at bounding box center [78, 141] width 96 height 30
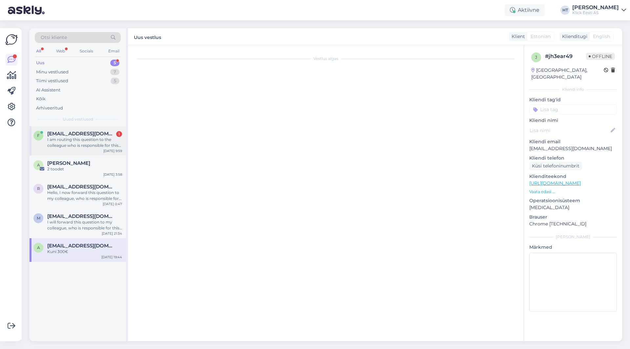
scroll to position [144, 0]
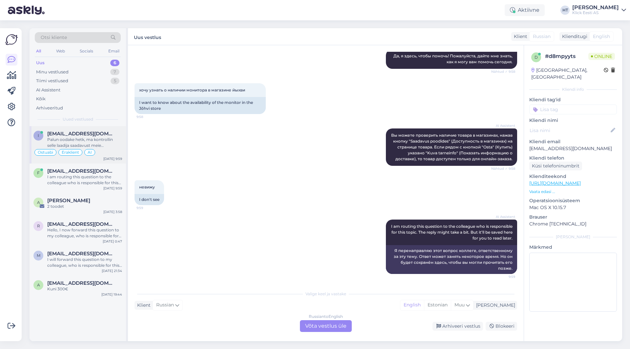
click at [119, 139] on div "Palun oodake hetk, ma kontrollin selle laadija saadavust meie süsteemist." at bounding box center [84, 143] width 75 height 12
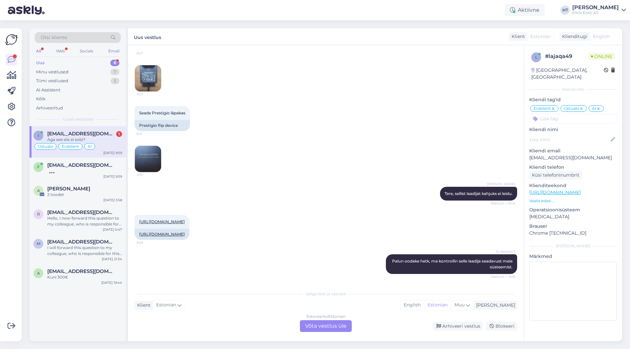
scroll to position [245, 0]
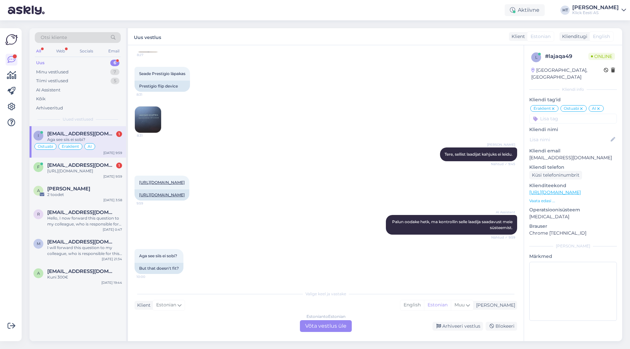
click at [318, 326] on div "Estonian to Estonian Võta vestlus üle" at bounding box center [326, 326] width 52 height 12
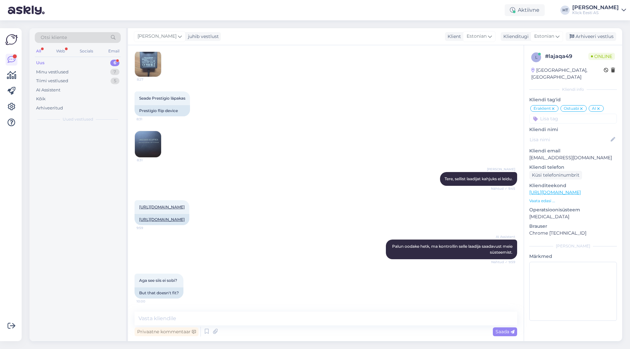
scroll to position [220, 0]
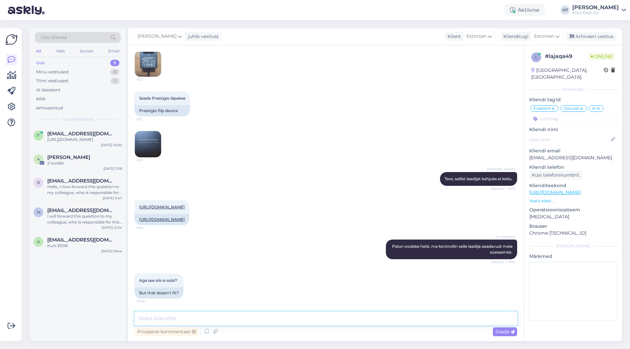
click at [310, 314] on textarea at bounding box center [325, 319] width 382 height 14
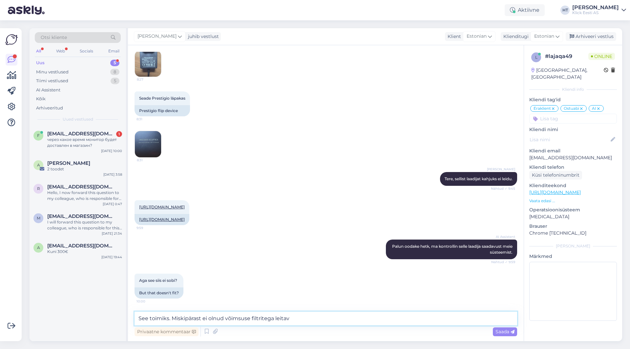
type textarea "See toimiks. Miskipärast ei olnud võimsuse filtritega leitav."
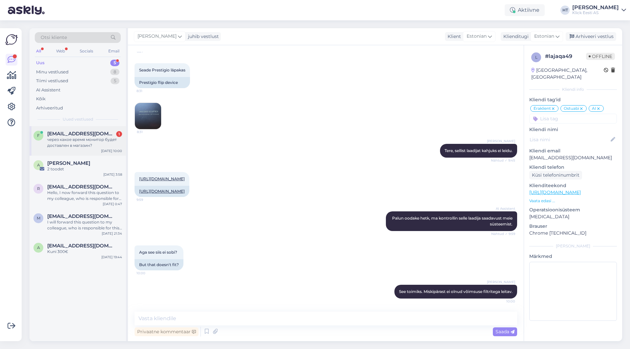
click at [92, 133] on span "[EMAIL_ADDRESS][DOMAIN_NAME]" at bounding box center [81, 134] width 68 height 6
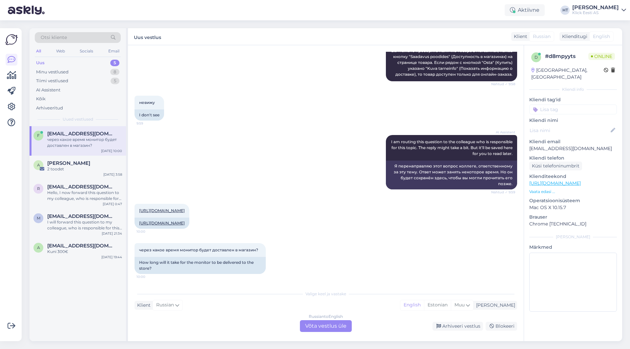
click at [334, 328] on div "Russian to English Võta vestlus üle" at bounding box center [326, 326] width 52 height 12
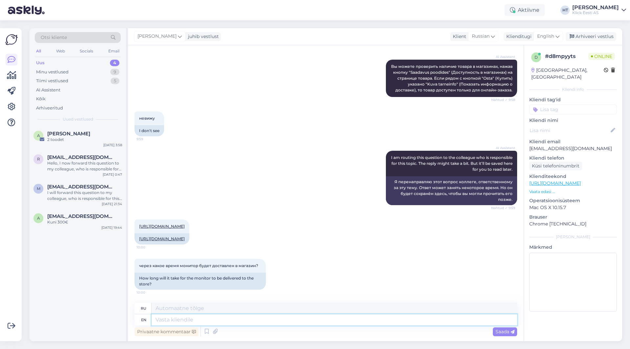
click at [321, 320] on textarea at bounding box center [333, 319] width 365 height 11
type textarea "2-4"
type textarea "2-4 business d"
type textarea "2-4 рабочих"
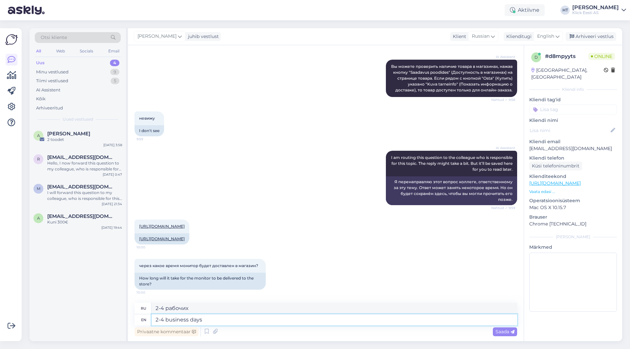
type textarea "2-4 business days."
type textarea "2–4 рабочих дня."
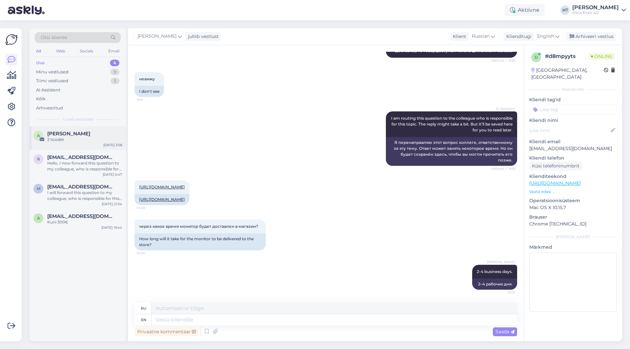
click at [96, 139] on div "2 toodet" at bounding box center [84, 140] width 75 height 6
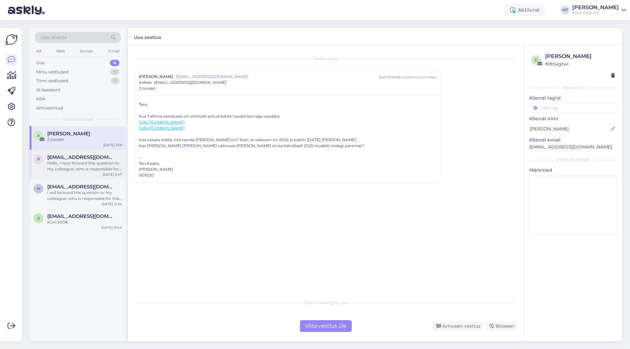
click at [69, 151] on div "r [EMAIL_ADDRESS][DOMAIN_NAME] Hello, I now forward this question to my colleag…" at bounding box center [78, 165] width 96 height 30
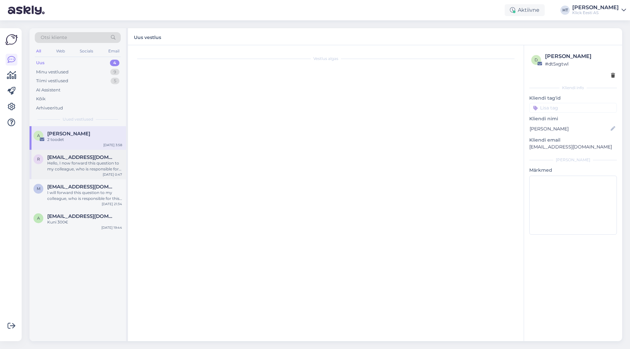
click at [76, 163] on div "Hello, I now forward this question to my colleague, who is responsible for this…" at bounding box center [84, 166] width 75 height 12
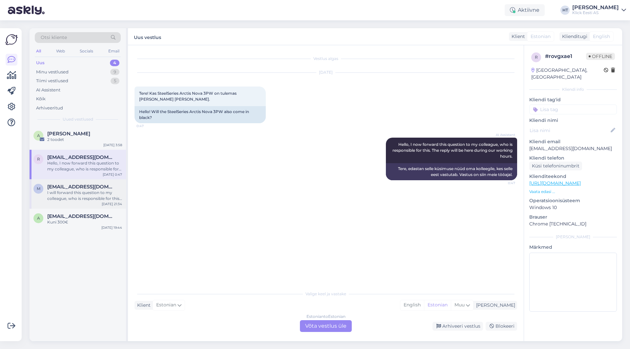
click at [103, 197] on div "I will forward this question to my colleague, who is responsible for this. The …" at bounding box center [84, 196] width 75 height 12
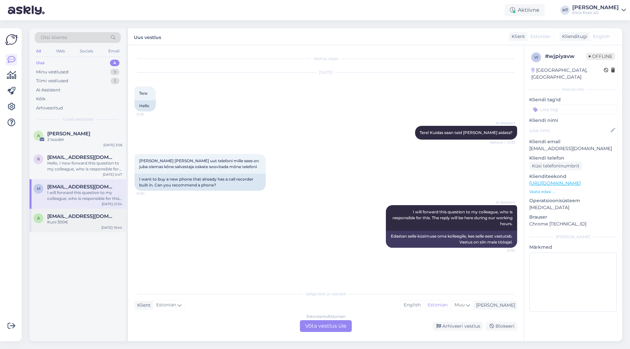
click at [77, 225] on div "Kuni 300€" at bounding box center [84, 222] width 75 height 6
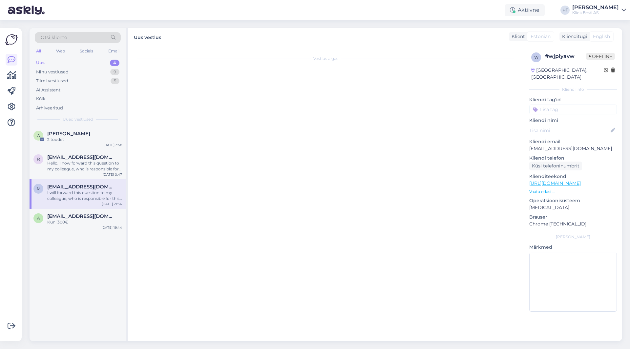
scroll to position [14, 0]
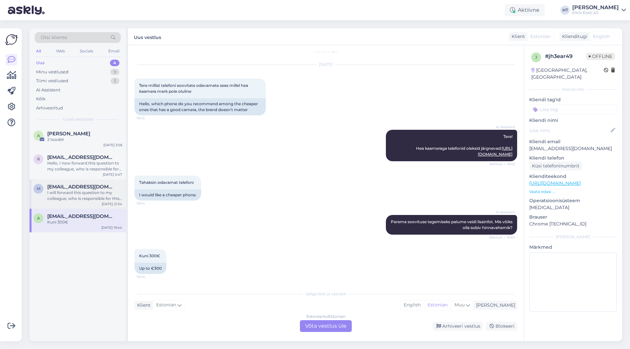
click at [88, 194] on div "I will forward this question to my colleague, who is responsible for this. The …" at bounding box center [84, 196] width 75 height 12
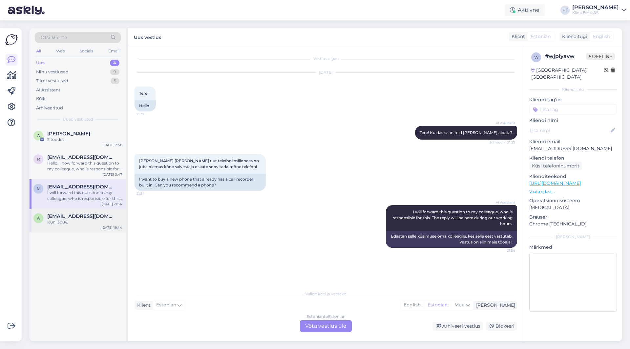
click at [69, 221] on div "Kuni 300€" at bounding box center [84, 222] width 75 height 6
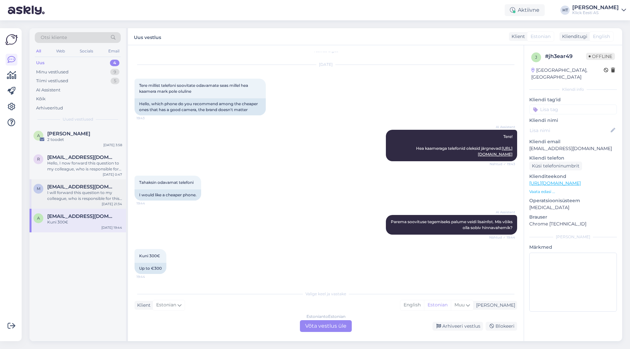
click at [80, 200] on div "I will forward this question to my colleague, who is responsible for this. The …" at bounding box center [84, 196] width 75 height 12
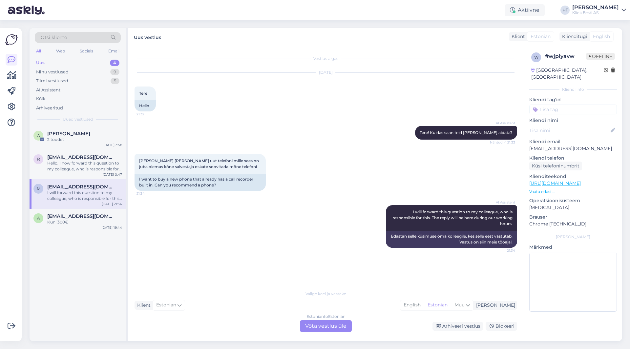
click at [316, 328] on div "Estonian to Estonian Võta vestlus üle" at bounding box center [326, 326] width 52 height 12
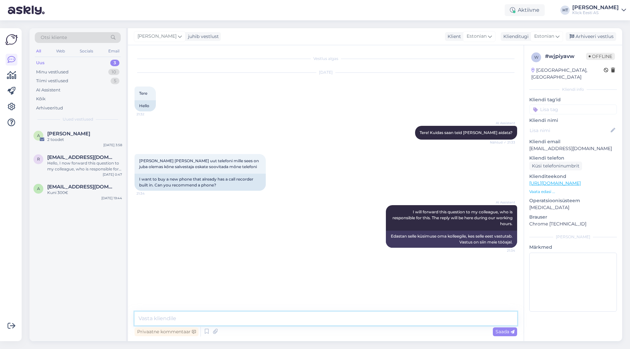
click at [304, 317] on textarea at bounding box center [325, 319] width 382 height 14
type textarea "Meie regioonis ei [PERSON_NAME] salvestamine telefonidesse sisse ehitatud. Kolm…"
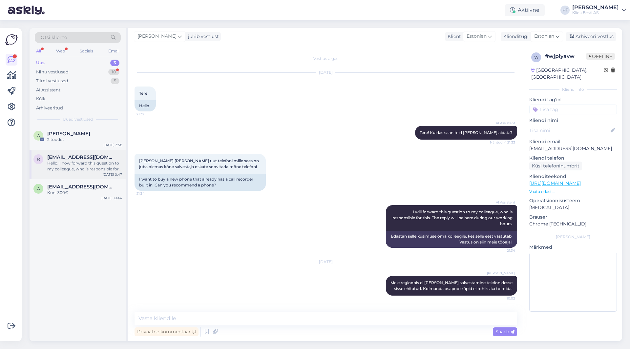
click at [91, 170] on div "Hello, I now forward this question to my colleague, who is responsible for this…" at bounding box center [84, 166] width 75 height 12
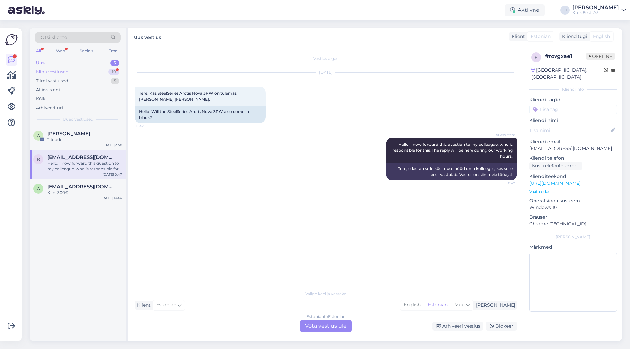
click at [101, 73] on div "Minu vestlused 10" at bounding box center [78, 72] width 86 height 9
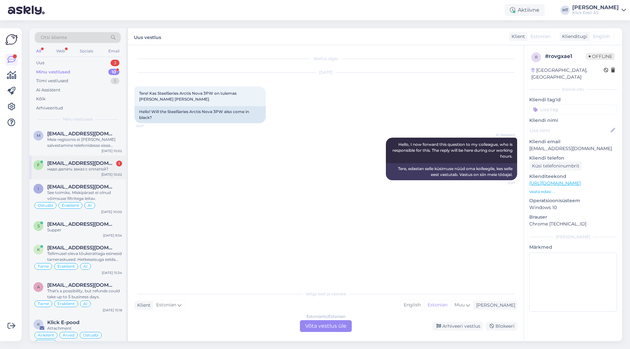
click at [104, 167] on div "надо делать заказ с оплатой?" at bounding box center [84, 169] width 75 height 6
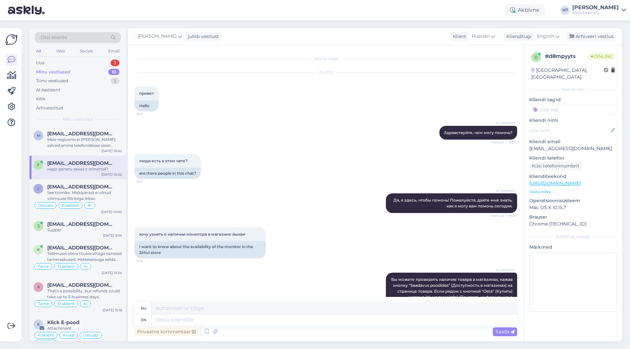
scroll to position [292, 0]
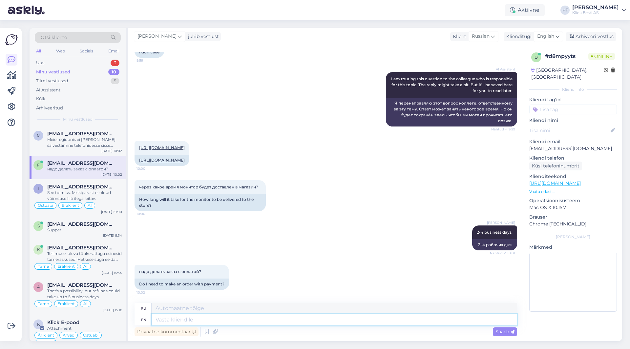
click at [225, 321] on textarea at bounding box center [333, 319] width 365 height 11
type textarea "Yes,"
type textarea "Да"
type textarea "Yes,"
type textarea "Да,"
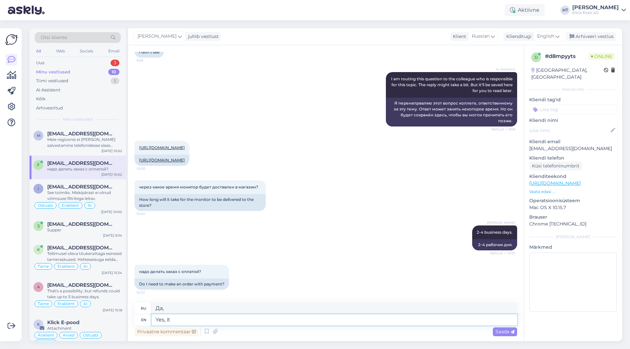
type textarea "Yes, it"
type textarea "Да, это"
type textarea "Yes, it must"
type textarea "Да, это должно быть так."
type textarea "Yes, it must be paid"
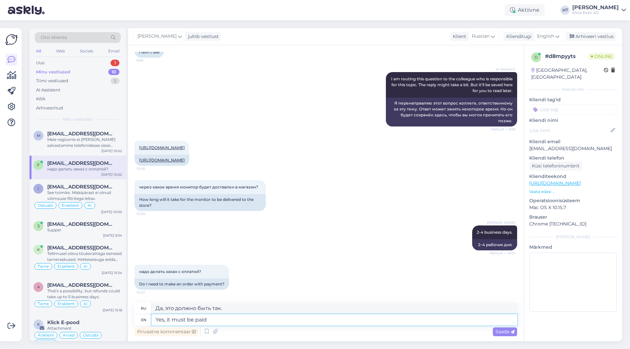
type textarea "Да, это должно быть оплачено."
type textarea "Yes, it must be paid o"
type textarea "Да, он должен быть оплачен."
type textarea "Yes, it must be paid"
type textarea "Да, это должно быть оплачено."
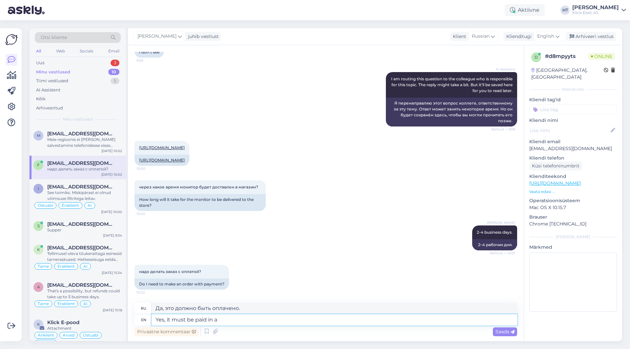
type textarea "Yes, it must be paid in ad"
type textarea "Да, он должен быть оплачен."
type textarea "Yes, it must be paid in advance"
type textarea "Да, необходимо оплатить заранее."
type textarea "Yes, it must be paid in advance."
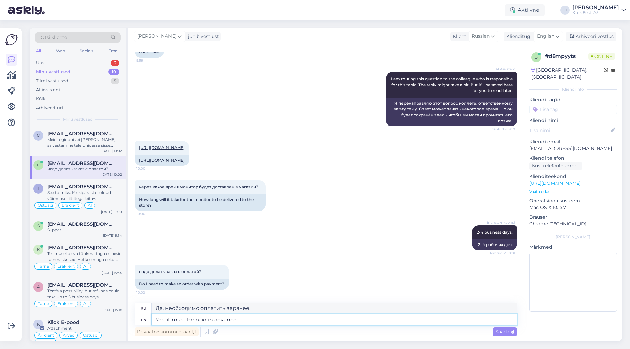
type textarea "Да, необходимо внести предоплату."
type textarea "Yes, it must be paid in advance."
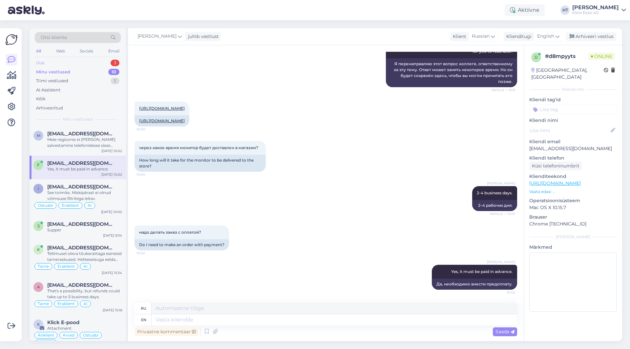
click at [107, 60] on div "Uus 3" at bounding box center [78, 62] width 86 height 9
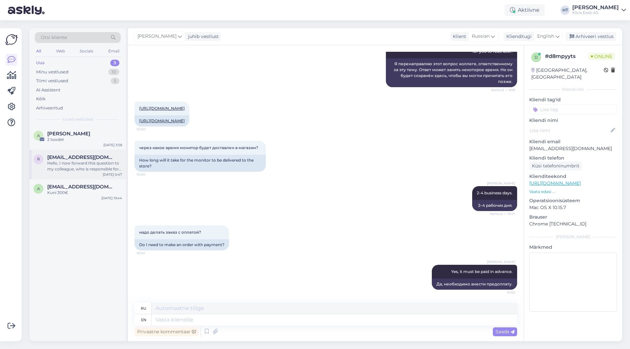
click at [97, 164] on div "Hello, I now forward this question to my colleague, who is responsible for this…" at bounding box center [84, 166] width 75 height 12
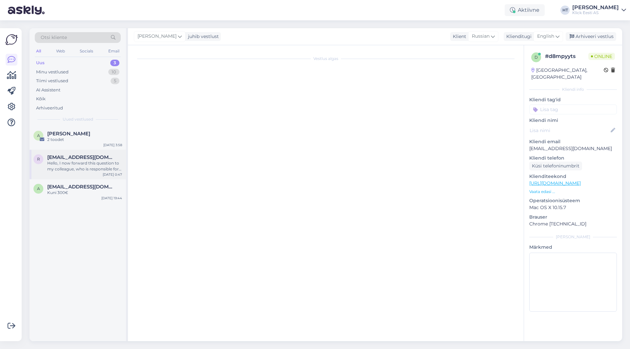
scroll to position [0, 0]
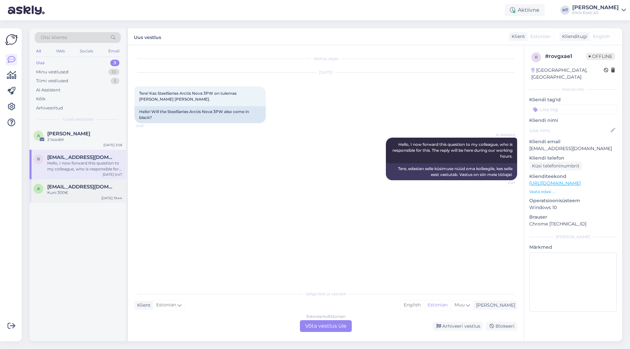
click at [105, 187] on span "[EMAIL_ADDRESS][DOMAIN_NAME]" at bounding box center [81, 187] width 68 height 6
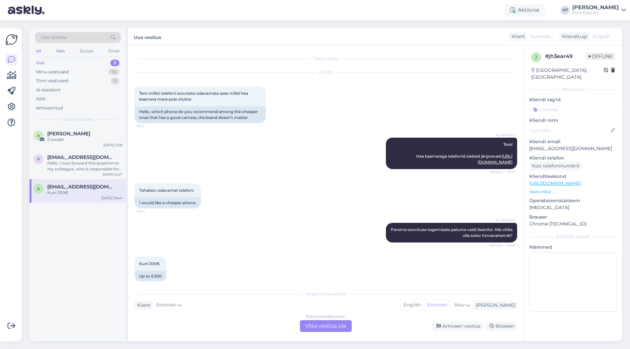
scroll to position [14, 0]
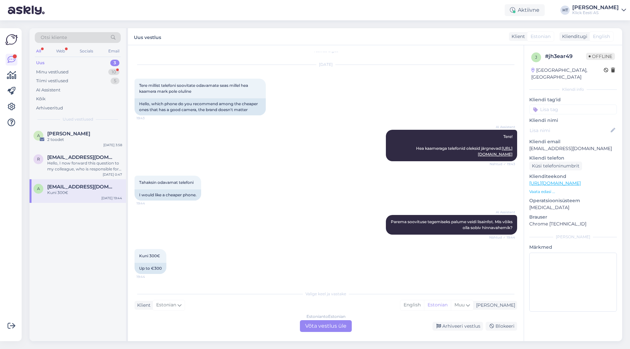
click at [334, 328] on div "Estonian to Estonian Võta vestlus üle" at bounding box center [326, 326] width 52 height 12
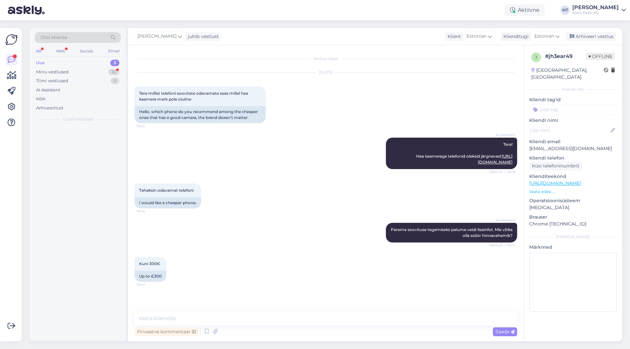
scroll to position [0, 0]
click at [320, 318] on textarea at bounding box center [325, 319] width 382 height 14
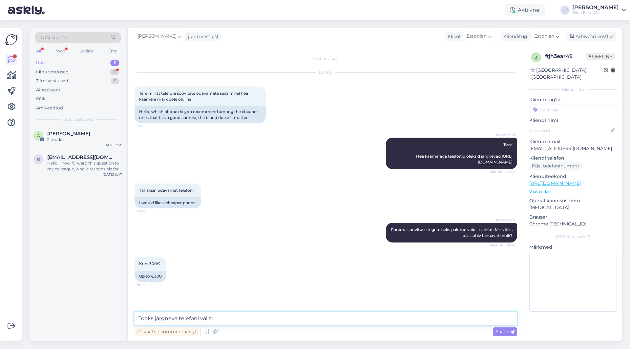
paste textarea "[URL][DOMAIN_NAME]"
type textarea "Tooks järgneva telefoni välja: [URL][DOMAIN_NAME]"
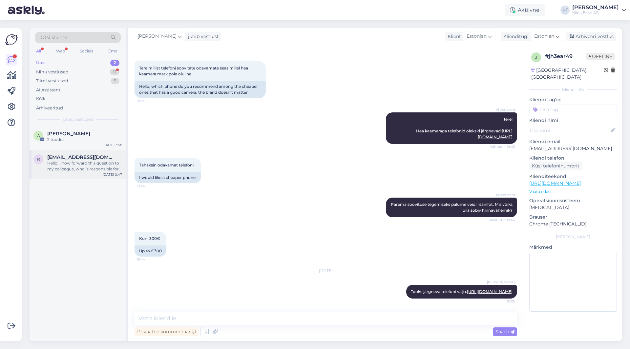
click at [98, 162] on div "Hello, I now forward this question to my colleague, who is responsible for this…" at bounding box center [84, 166] width 75 height 12
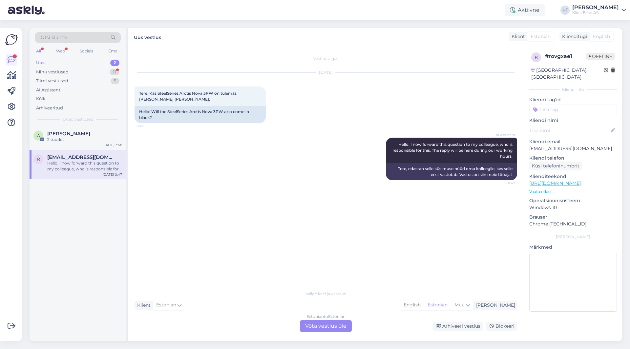
scroll to position [0, 0]
click at [99, 73] on div "Minu vestlused 11" at bounding box center [78, 72] width 86 height 9
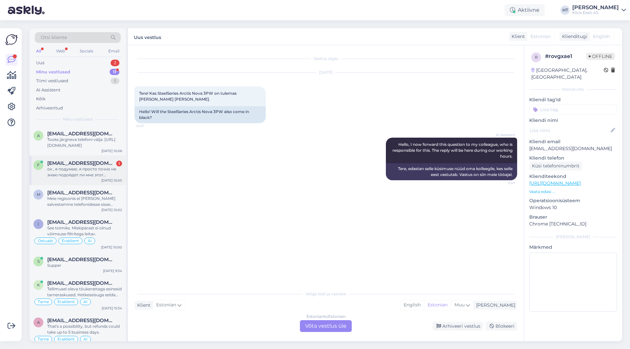
click at [93, 167] on div "ок , я подумаю. я просто точно не знаю подойдет ли мне этот монитор, одно дело …" at bounding box center [84, 172] width 75 height 12
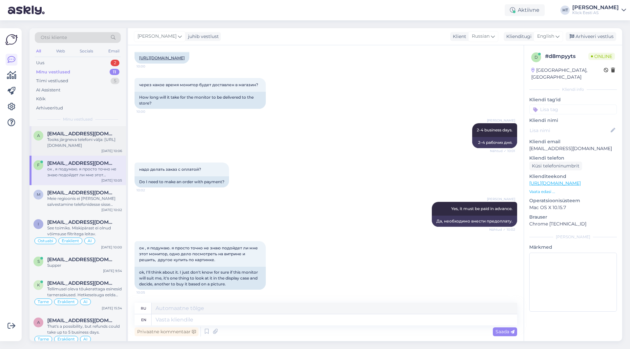
click at [90, 140] on div "Tooks järgneva telefoni välja: [URL][DOMAIN_NAME]" at bounding box center [84, 143] width 75 height 12
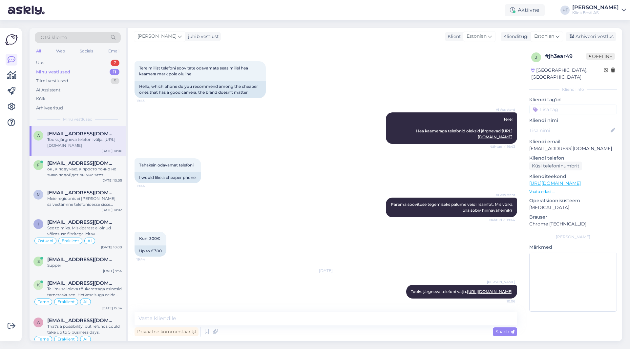
scroll to position [43, 0]
click at [98, 62] on div "Uus 2" at bounding box center [78, 62] width 86 height 9
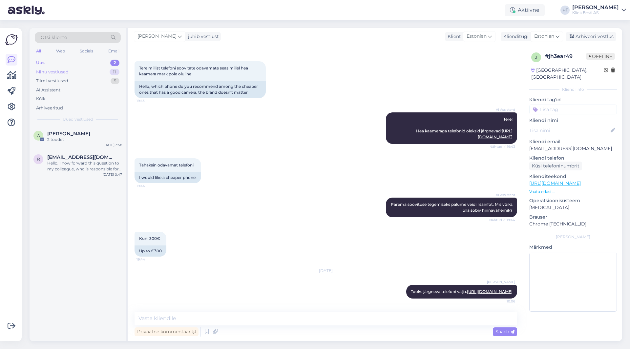
click at [93, 71] on div "Minu vestlused 11" at bounding box center [78, 72] width 86 height 9
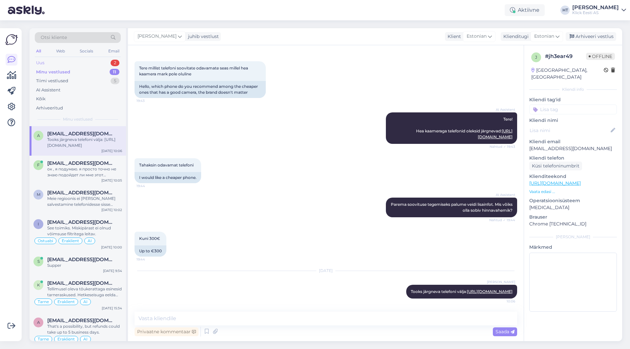
click at [95, 62] on div "Uus 2" at bounding box center [78, 62] width 86 height 9
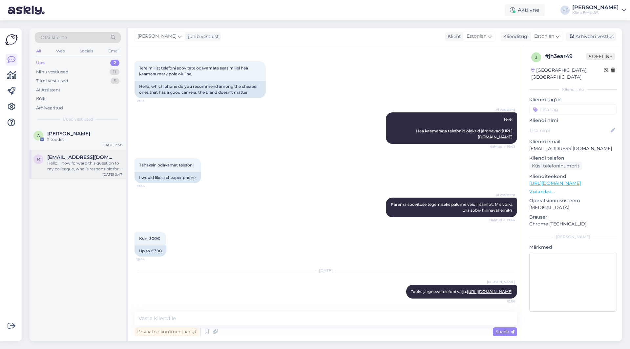
click at [87, 156] on span "[EMAIL_ADDRESS][DOMAIN_NAME]" at bounding box center [81, 157] width 68 height 6
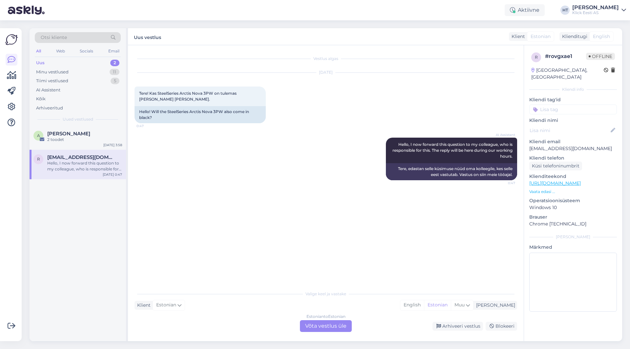
scroll to position [0, 0]
click at [106, 144] on div "[DATE] 3:58" at bounding box center [112, 145] width 19 height 5
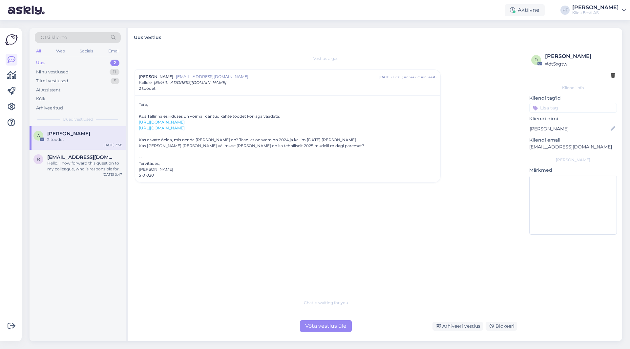
click at [315, 322] on div "Võta vestlus üle" at bounding box center [326, 326] width 52 height 12
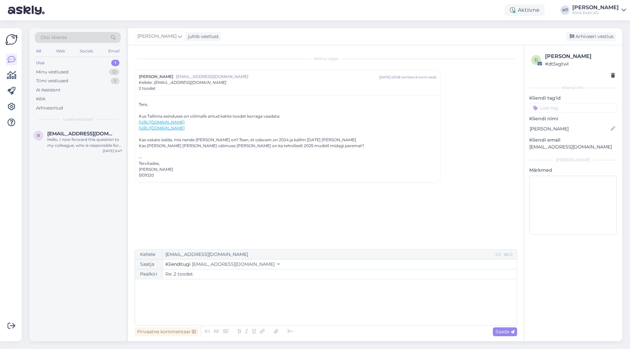
click at [197, 291] on div "﻿" at bounding box center [325, 302] width 375 height 39
click at [274, 332] on icon at bounding box center [276, 331] width 9 height 9
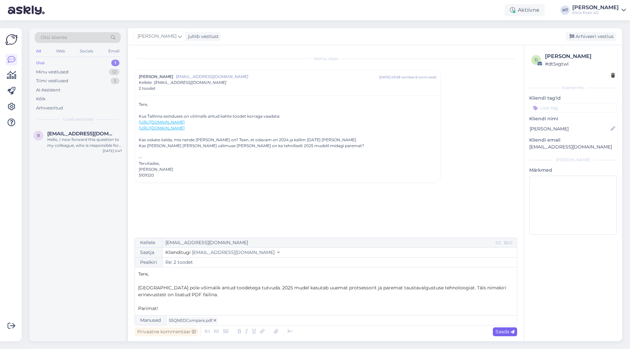
click at [498, 331] on span "Saada" at bounding box center [504, 332] width 19 height 6
type input "Re: Re: 2 toodet"
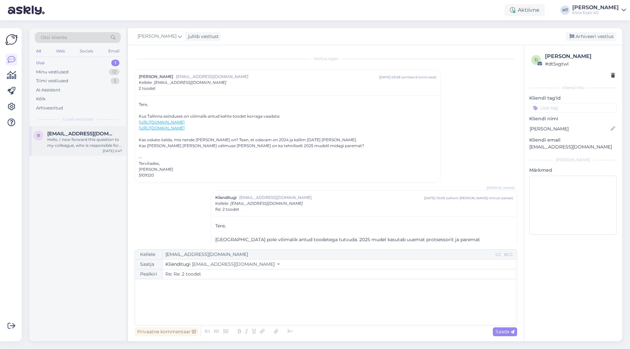
click at [72, 128] on div "r [EMAIL_ADDRESS][DOMAIN_NAME] Hello, I now forward this question to my colleag…" at bounding box center [78, 141] width 96 height 30
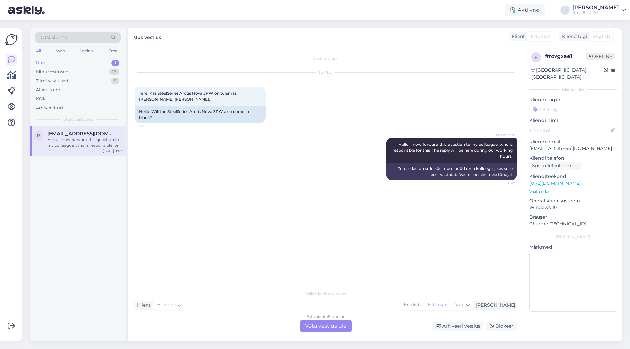
click at [332, 327] on div "Estonian to Estonian Võta vestlus üle" at bounding box center [326, 326] width 52 height 12
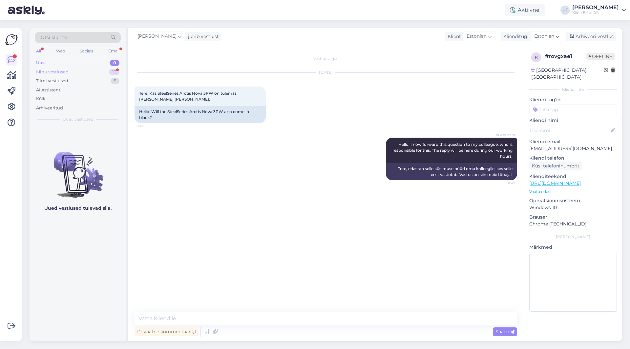
click at [108, 68] on div "Minu vestlused 13" at bounding box center [78, 72] width 86 height 9
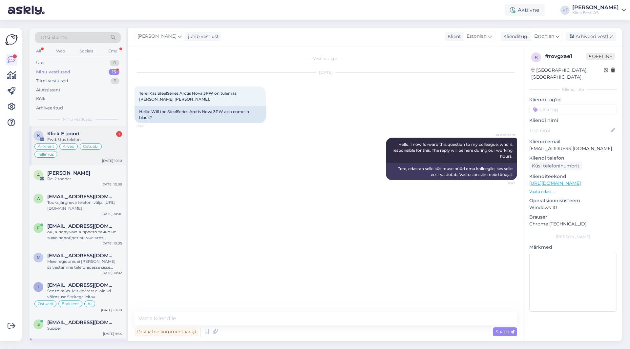
click at [107, 133] on div "Klick E-pood 1" at bounding box center [84, 134] width 75 height 6
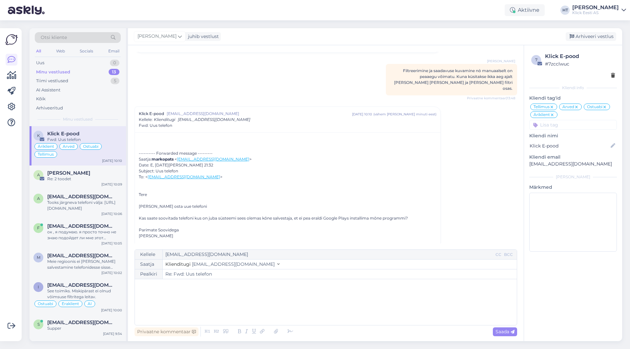
scroll to position [1756, 0]
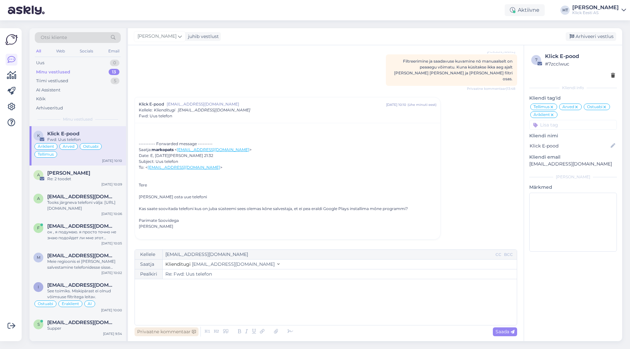
click at [166, 331] on div "Privaatne kommentaar" at bounding box center [166, 332] width 64 height 9
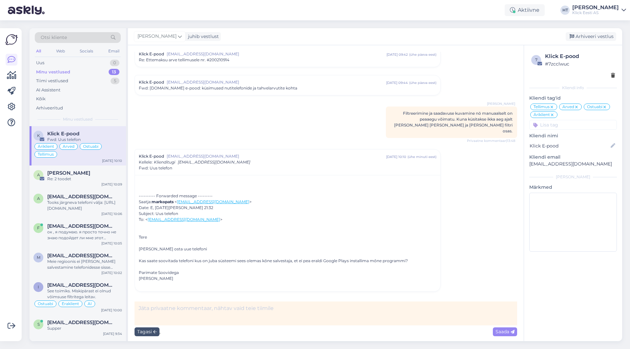
scroll to position [1704, 0]
click at [212, 314] on textarea at bounding box center [325, 314] width 382 height 24
type textarea "Vastatud ka eelnevas"
click at [150, 335] on div "Tagasi" at bounding box center [146, 332] width 25 height 9
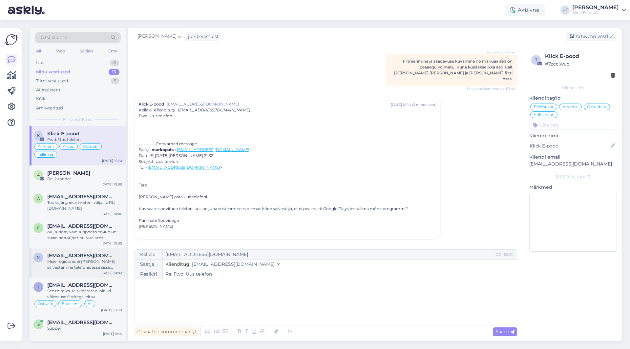
click at [99, 271] on div "m [EMAIL_ADDRESS][DOMAIN_NAME] Meie regioonis ei [PERSON_NAME] salvestamine tel…" at bounding box center [78, 263] width 96 height 30
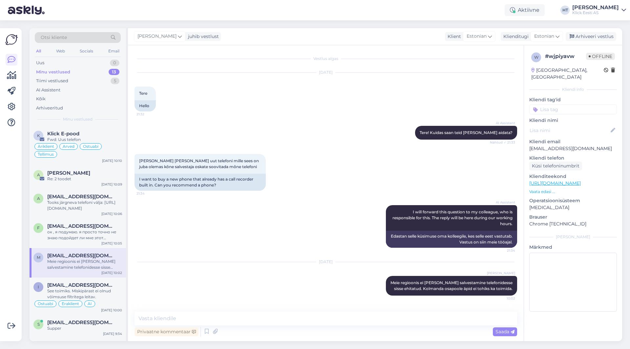
scroll to position [0, 0]
click at [111, 144] on div "Äriklient Arved Ostuabi Tellimus" at bounding box center [77, 151] width 89 height 16
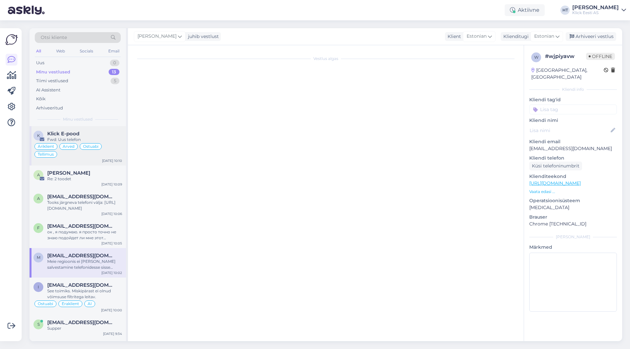
scroll to position [1756, 0]
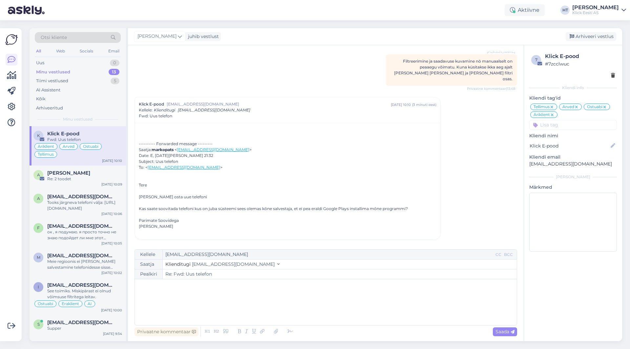
click at [475, 177] on div "Vestlus algas Klick E-pood [EMAIL_ADDRESS][DOMAIN_NAME] [DATE] 10:31 ( 7 kuu ee…" at bounding box center [328, 148] width 388 height 192
click at [155, 334] on div "Privaatne kommentaar" at bounding box center [166, 332] width 64 height 9
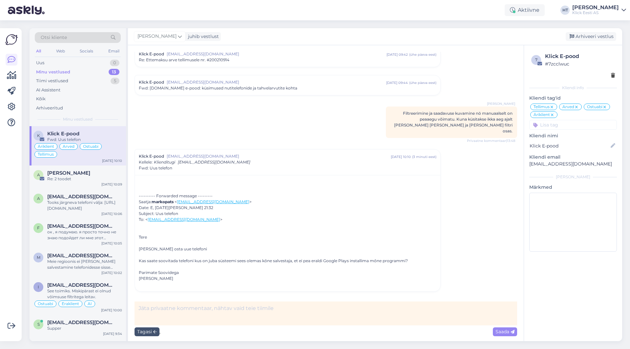
click at [236, 300] on div "Vestlus algas Klick E-pood [EMAIL_ADDRESS][DOMAIN_NAME] [DATE] 10:31 ( 7 kuu ee…" at bounding box center [325, 193] width 395 height 296
click at [237, 307] on textarea at bounding box center [325, 314] width 382 height 24
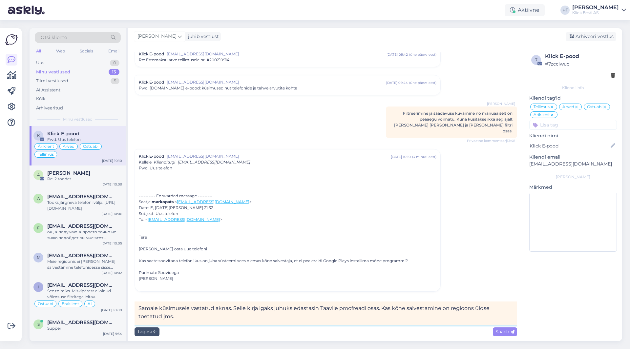
drag, startPoint x: 336, startPoint y: 309, endPoint x: 378, endPoint y: 309, distance: 42.0
click at [378, 309] on textarea "Samale küsimusele vastatud aknas. Selle kirja igaks juhuks edastasin Taavile pr…" at bounding box center [325, 314] width 382 height 24
click at [483, 308] on textarea "Samale küsimusele vastatud aknas. Selle kirja igaks juhuks edastasin Taavile (k…" at bounding box center [325, 314] width 382 height 24
type textarea "Samale küsimusele vastatud aknas. Selle kirja igaks juhuks edastasin Taavile (k…"
click at [503, 329] on span "Saada" at bounding box center [504, 332] width 19 height 6
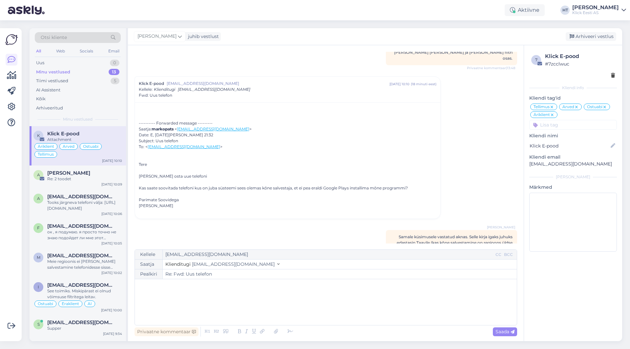
scroll to position [1796, 0]
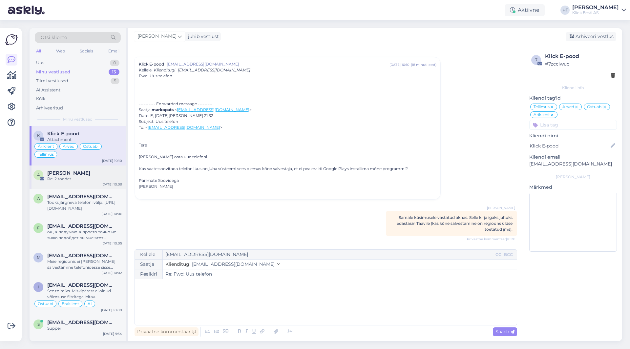
click at [82, 182] on div "A [PERSON_NAME] Re: 2 toodet [DATE] 10:09" at bounding box center [78, 178] width 96 height 24
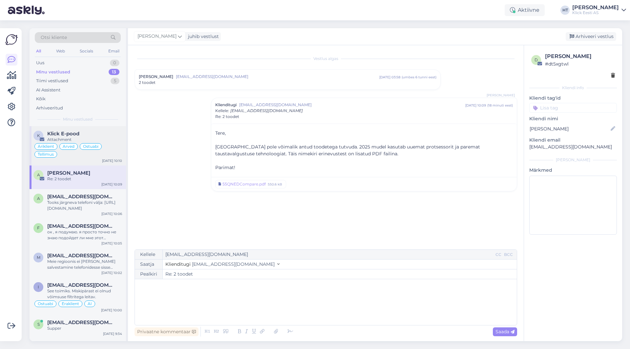
click at [104, 152] on div "Äriklient Arved Ostuabi Tellimus" at bounding box center [77, 151] width 89 height 16
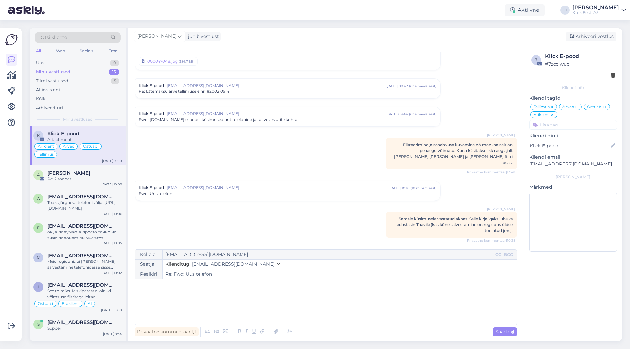
scroll to position [1674, 0]
click at [8, 225] on div at bounding box center [11, 184] width 12 height 303
click at [71, 230] on div "ок , я подумаю. я просто точно не знаю подойдет ли мне этот монитор, одно дело …" at bounding box center [84, 235] width 75 height 12
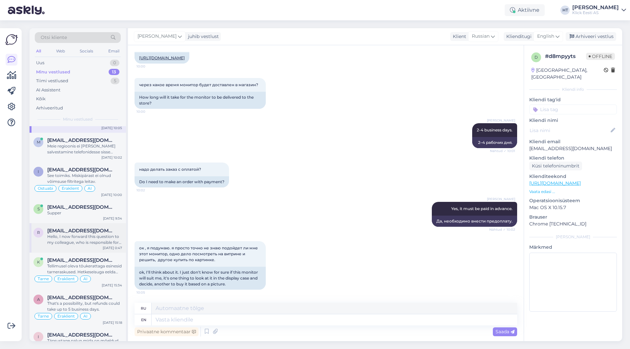
scroll to position [0, 0]
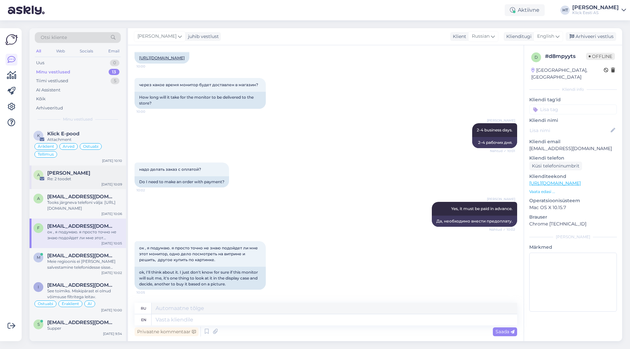
click at [87, 180] on div "Re: 2 toodet" at bounding box center [84, 179] width 75 height 6
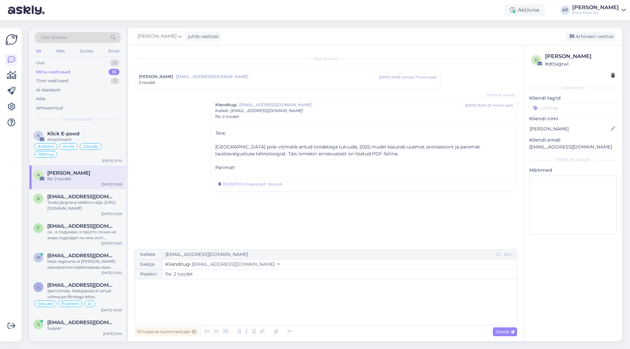
click at [293, 80] on div "2 toodet" at bounding box center [287, 83] width 297 height 6
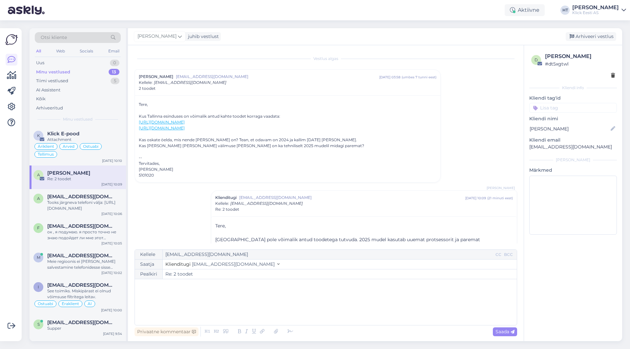
click at [580, 105] on input at bounding box center [573, 108] width 88 height 10
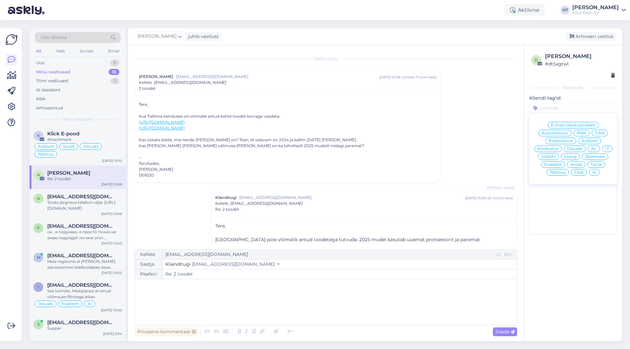
click at [578, 148] on span "Ostuabi" at bounding box center [574, 149] width 15 height 4
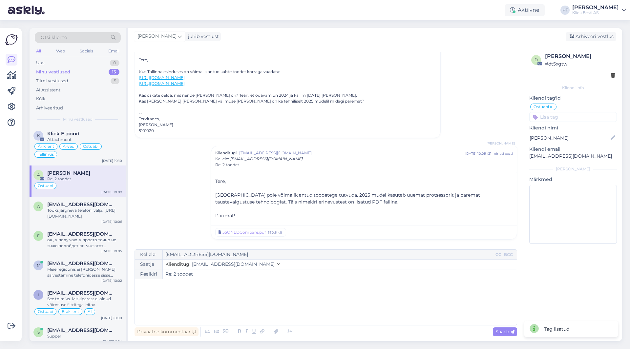
click at [570, 118] on input at bounding box center [573, 117] width 88 height 10
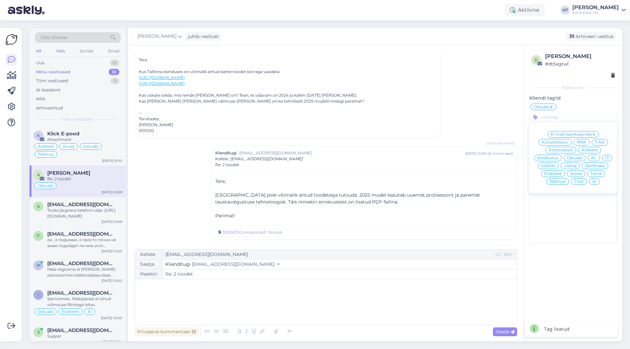
click at [556, 174] on span "Eraklient" at bounding box center [552, 174] width 17 height 4
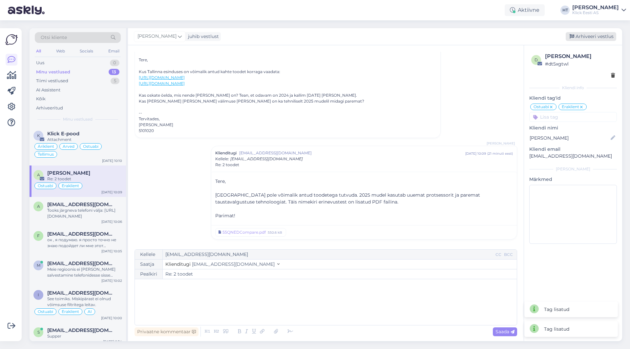
click at [582, 36] on div "Arhiveeri vestlus" at bounding box center [590, 36] width 50 height 9
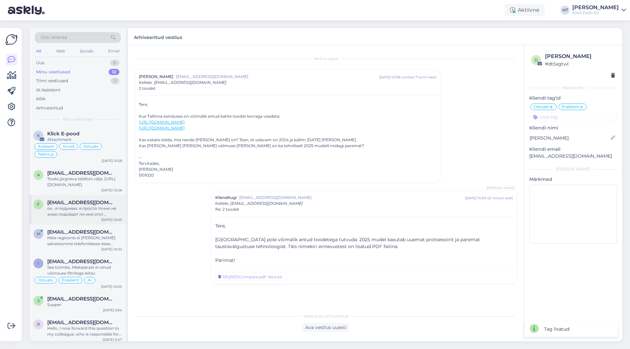
click at [84, 203] on span "[EMAIL_ADDRESS][DOMAIN_NAME]" at bounding box center [81, 203] width 68 height 6
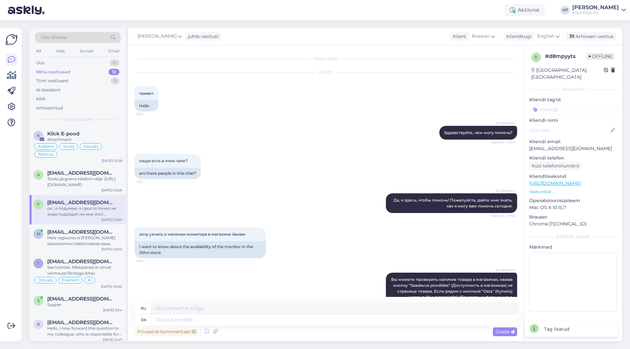
scroll to position [394, 0]
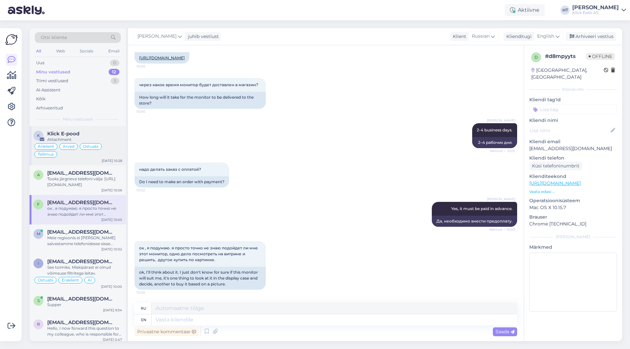
click at [104, 143] on div "Äriklient Arved Ostuabi Tellimus" at bounding box center [77, 151] width 89 height 16
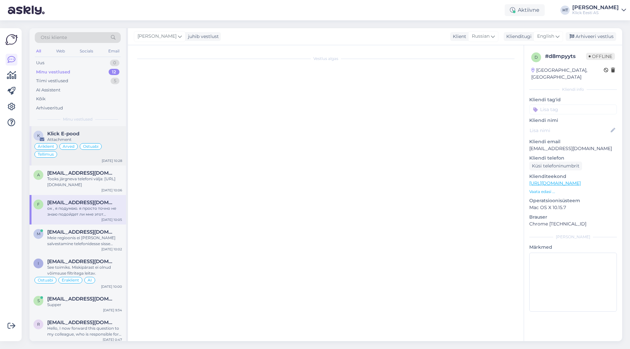
scroll to position [1674, 0]
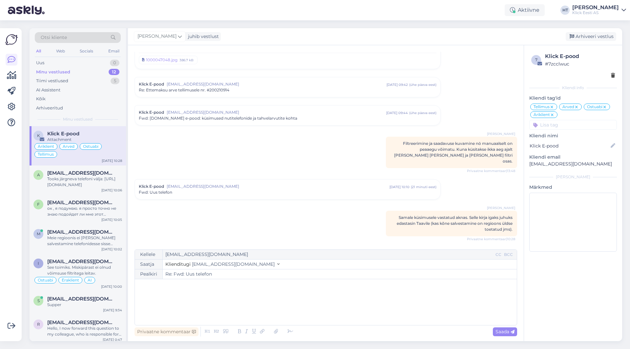
click at [6, 194] on div at bounding box center [11, 184] width 12 height 303
click at [12, 194] on div at bounding box center [11, 184] width 12 height 303
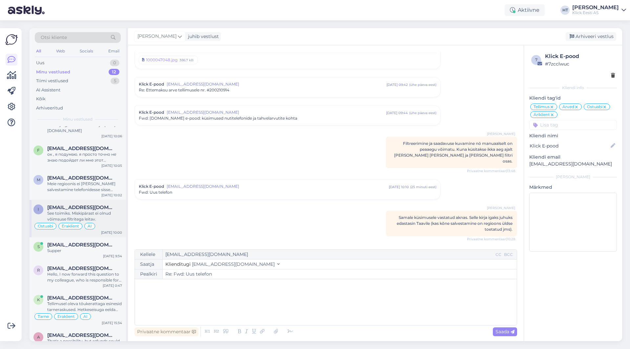
scroll to position [66, 0]
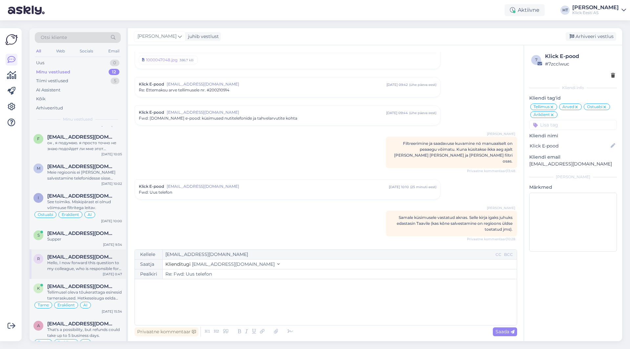
click at [98, 261] on div "Hello, I now forward this question to my colleague, who is responsible for this…" at bounding box center [84, 266] width 75 height 12
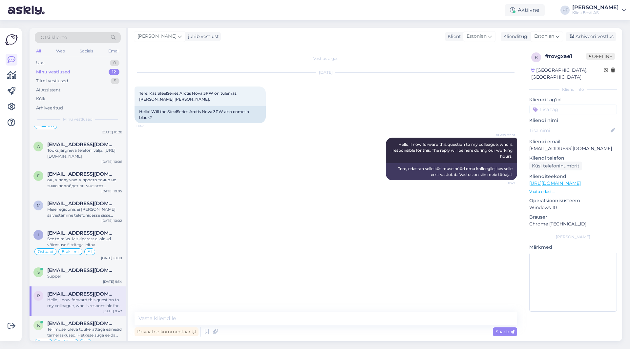
scroll to position [0, 0]
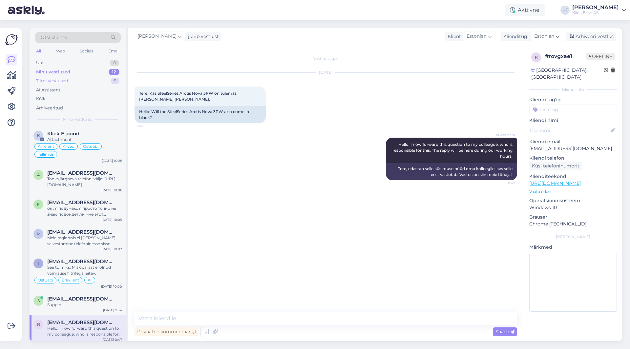
click at [93, 83] on div "Tiimi vestlused 5" at bounding box center [78, 80] width 86 height 9
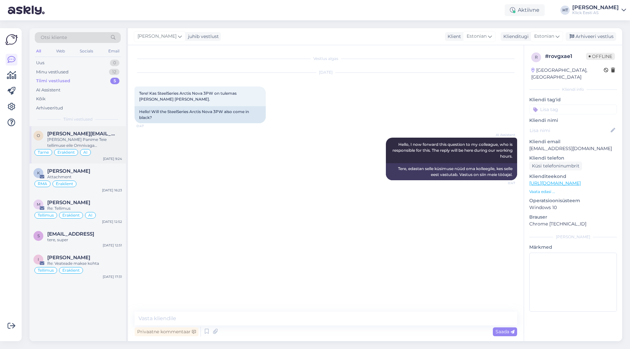
click at [99, 138] on div "[PERSON_NAME] Panime Teie tellimuse eile Omnivaga [PERSON_NAME]. Kõigi eelduste…" at bounding box center [84, 143] width 75 height 12
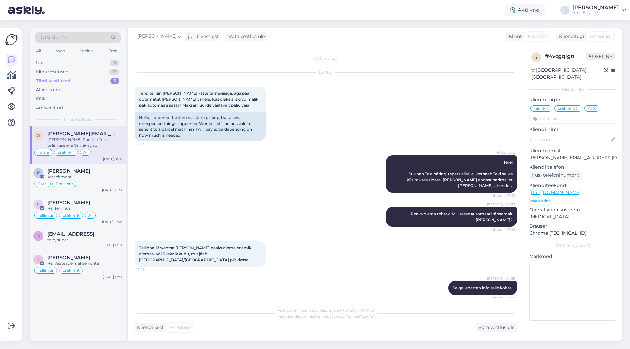
scroll to position [121, 0]
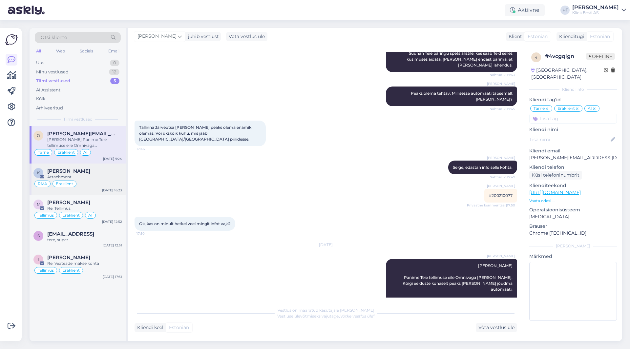
click at [107, 176] on div "Attachment" at bounding box center [84, 177] width 75 height 6
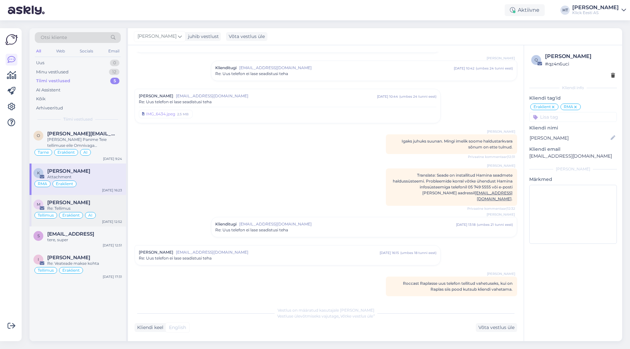
click at [109, 207] on div "Re: Tellimus" at bounding box center [84, 209] width 75 height 6
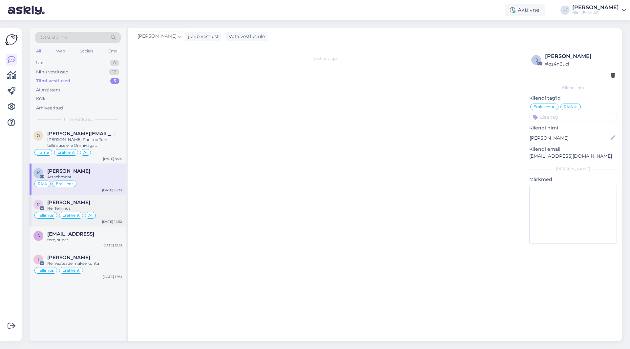
scroll to position [0, 0]
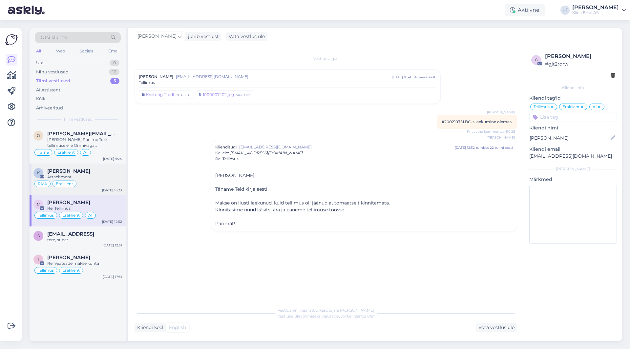
click at [111, 186] on div "RMA Eraklient" at bounding box center [77, 184] width 89 height 8
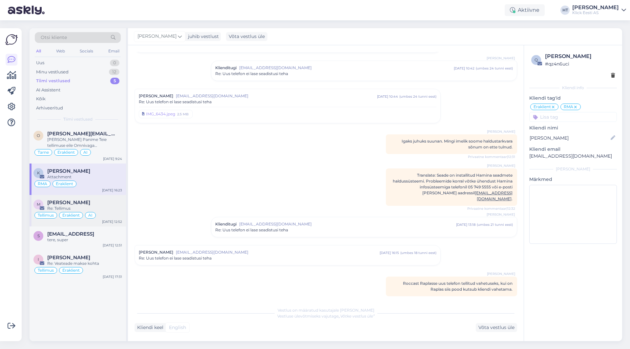
click at [109, 211] on div "Re: Tellimus" at bounding box center [84, 209] width 75 height 6
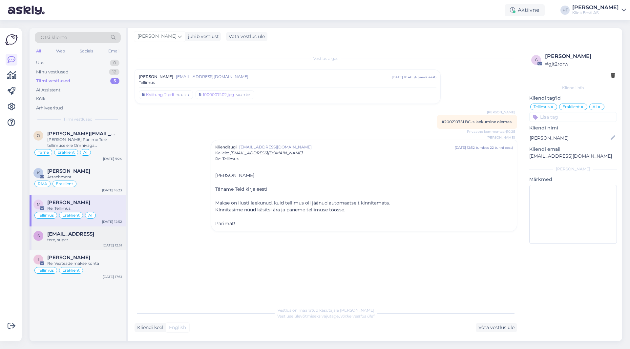
click at [109, 239] on div "tere, super" at bounding box center [84, 240] width 75 height 6
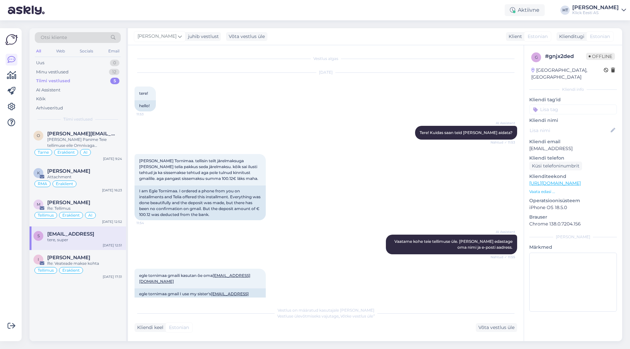
scroll to position [504, 0]
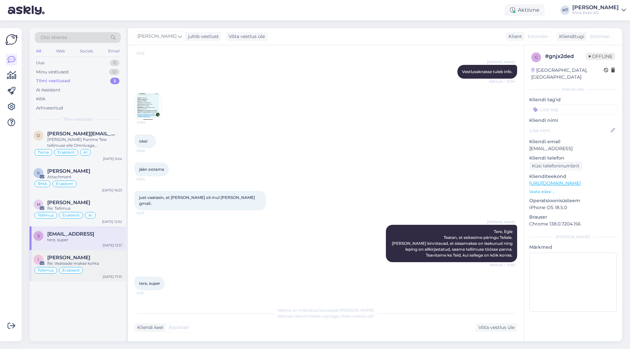
click at [110, 264] on div "Re: Veateade makse kohta" at bounding box center [84, 264] width 75 height 6
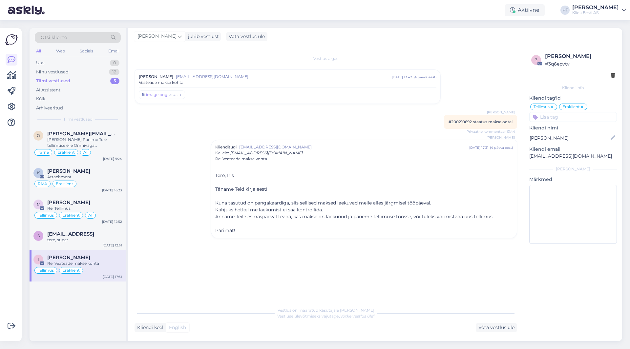
click at [456, 120] on span "#200210692 staatus makse ootel" at bounding box center [480, 121] width 64 height 5
copy span "200210692"
click at [92, 73] on div "Minu vestlused 12" at bounding box center [78, 72] width 86 height 9
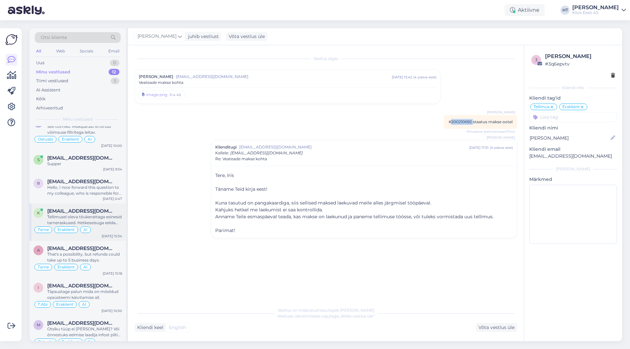
scroll to position [125, 0]
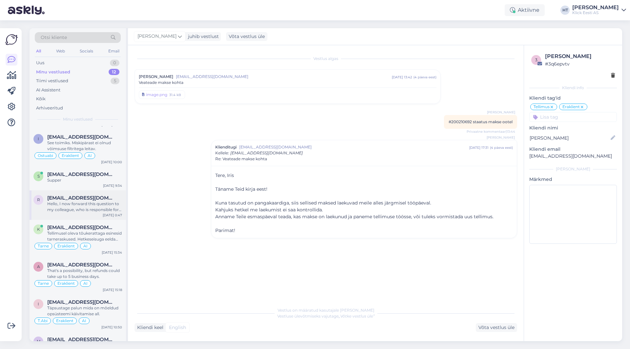
click at [107, 208] on div "Hello, I now forward this question to my colleague, who is responsible for this…" at bounding box center [84, 207] width 75 height 12
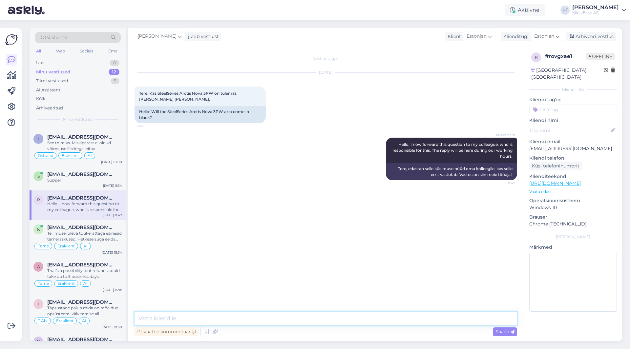
click at [194, 319] on textarea at bounding box center [325, 319] width 382 height 14
type textarea "Hetkel ei [PERSON_NAME] kohta kahjuks infot."
drag, startPoint x: 181, startPoint y: 93, endPoint x: 213, endPoint y: 93, distance: 32.1
click at [213, 93] on span "Tere! Kas SteelSeries Arctis Nova 3PW on tulemas [PERSON_NAME] [PERSON_NAME]." at bounding box center [188, 96] width 98 height 11
copy span "Arctis Nova 3PW"
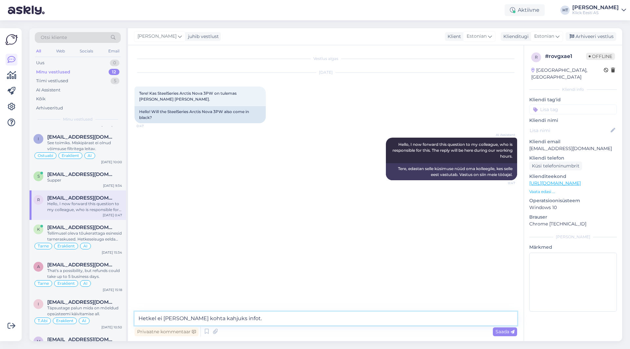
click at [286, 316] on textarea "Hetkel ei [PERSON_NAME] kohta kahjuks infot." at bounding box center [325, 319] width 382 height 14
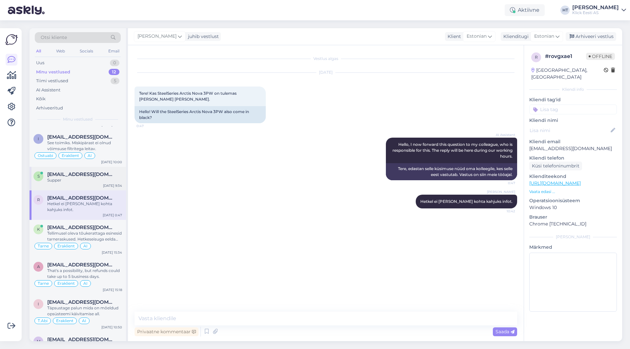
click at [84, 178] on div "Supper" at bounding box center [84, 180] width 75 height 6
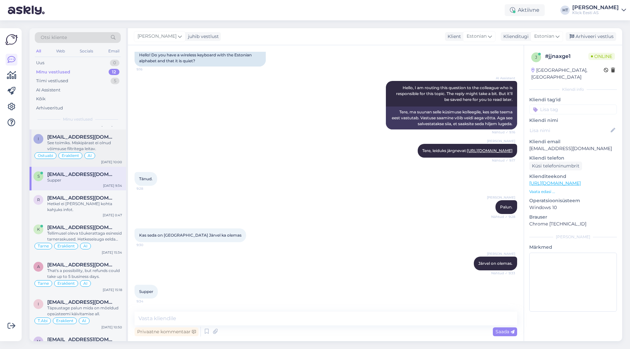
click at [90, 144] on div "See toimiks. Miskipärast ei olnud võimsuse filtritega leitav." at bounding box center [84, 146] width 75 height 12
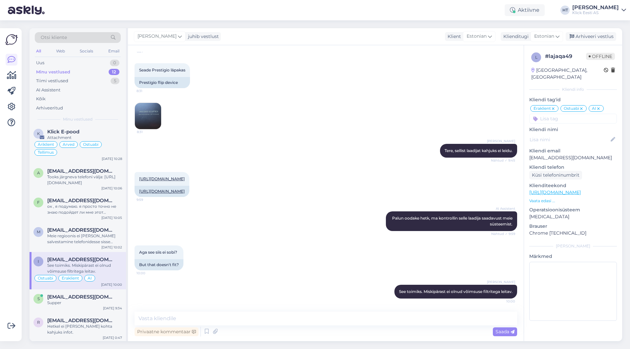
scroll to position [0, 0]
click at [84, 72] on div "Minu vestlused 12" at bounding box center [78, 72] width 86 height 9
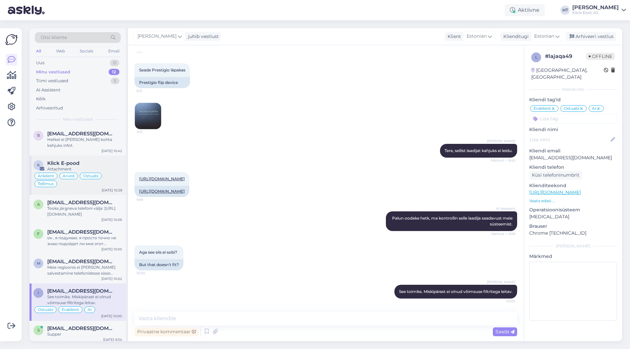
click at [101, 160] on div "Klick E-pood" at bounding box center [84, 163] width 75 height 6
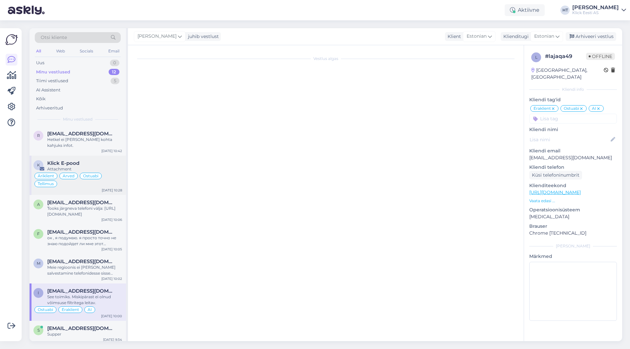
scroll to position [1674, 0]
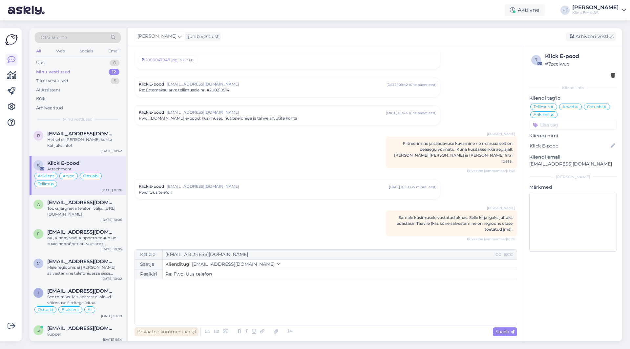
click at [183, 334] on div "Privaatne kommentaar" at bounding box center [166, 332] width 64 height 9
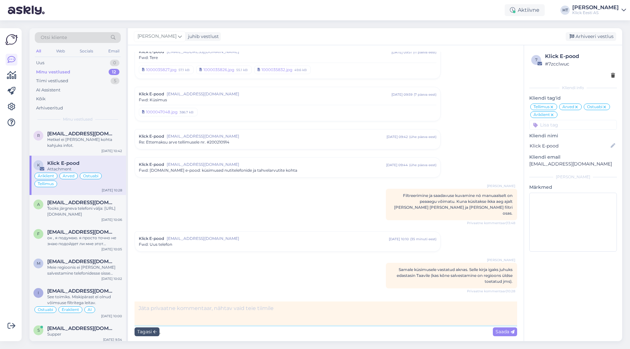
click at [282, 313] on textarea at bounding box center [325, 314] width 382 height 24
click at [245, 310] on textarea "Native luba pole salvestamiseks. 3rd part kohta pole infot, ehk konkreetsemalt …" at bounding box center [325, 314] width 382 height 24
type textarea "Native luba pole salvestamiseks. 3rd party kohta pole infot, ehk konkreetsemalt…"
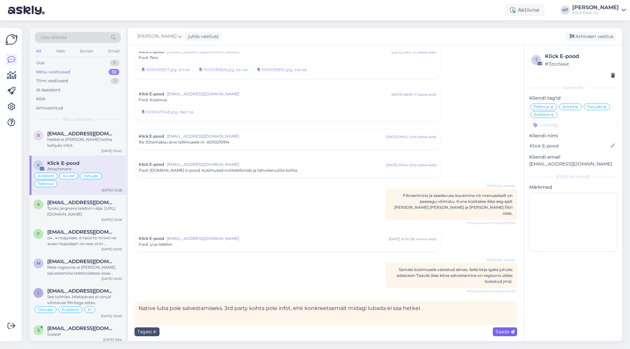
click at [500, 332] on span "Saada" at bounding box center [504, 332] width 19 height 6
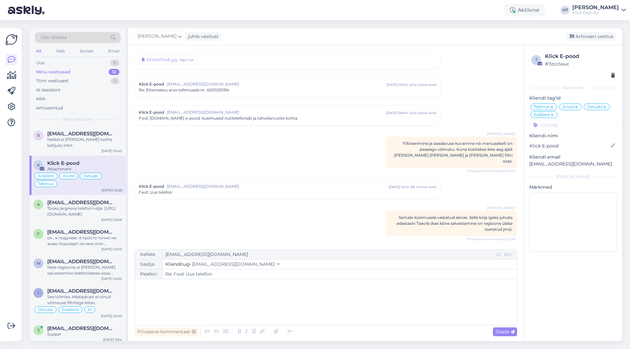
scroll to position [1708, 0]
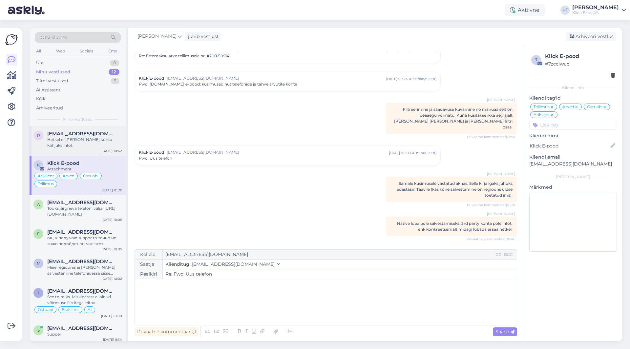
click at [102, 131] on span "[EMAIL_ADDRESS][DOMAIN_NAME]" at bounding box center [81, 134] width 68 height 6
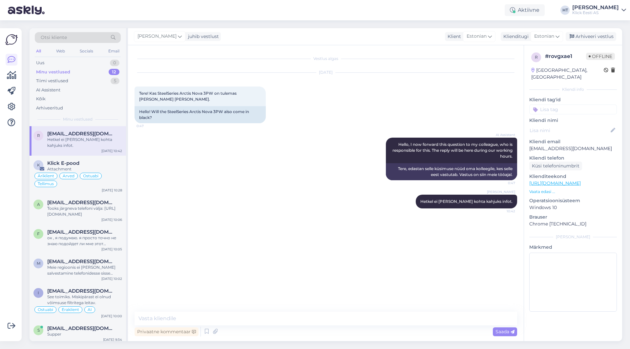
click at [233, 201] on div "[PERSON_NAME] [PERSON_NAME] ei [PERSON_NAME] kohta kahjuks infot. 10:42" at bounding box center [325, 202] width 382 height 28
click at [580, 105] on input at bounding box center [573, 110] width 88 height 10
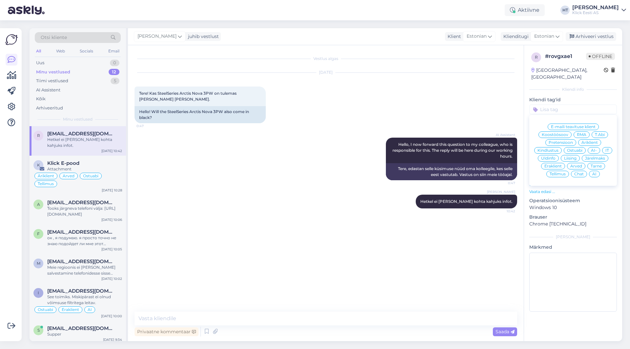
click at [578, 149] on span "Ostuabi" at bounding box center [574, 151] width 15 height 4
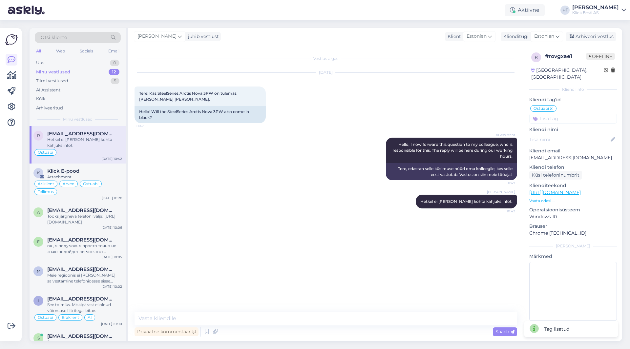
click at [570, 116] on input at bounding box center [573, 119] width 88 height 10
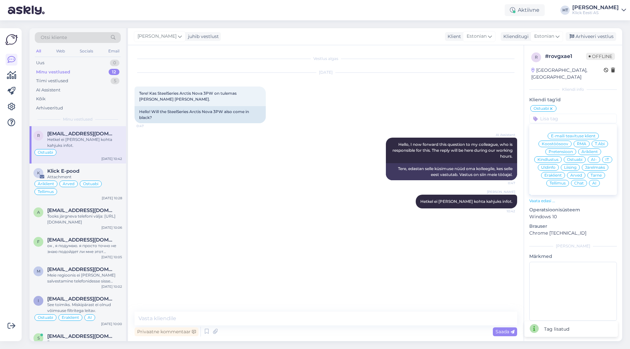
click at [556, 173] on span "Eraklient" at bounding box center [552, 175] width 17 height 4
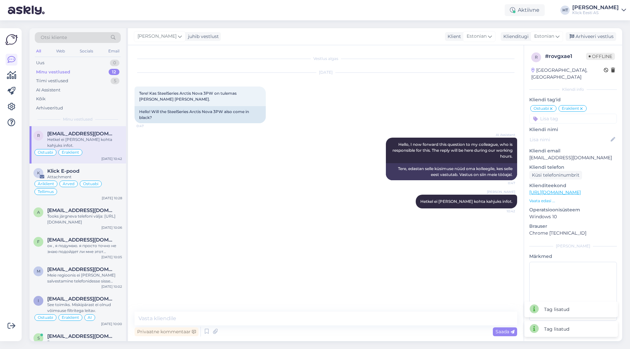
click at [577, 114] on input at bounding box center [573, 119] width 88 height 10
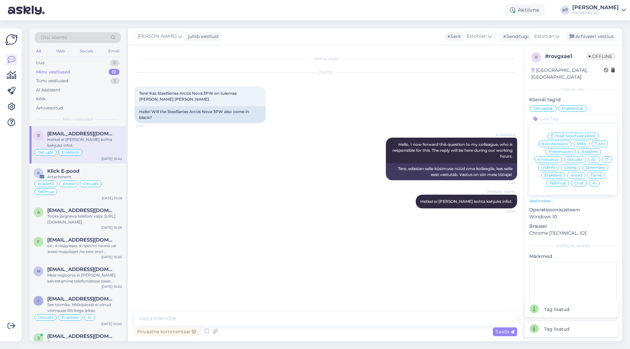
click at [597, 180] on div "AI" at bounding box center [594, 183] width 11 height 7
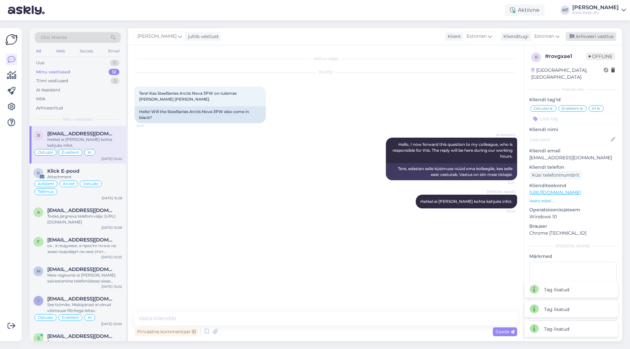
click at [594, 38] on div "Arhiveeri vestlus" at bounding box center [590, 36] width 50 height 9
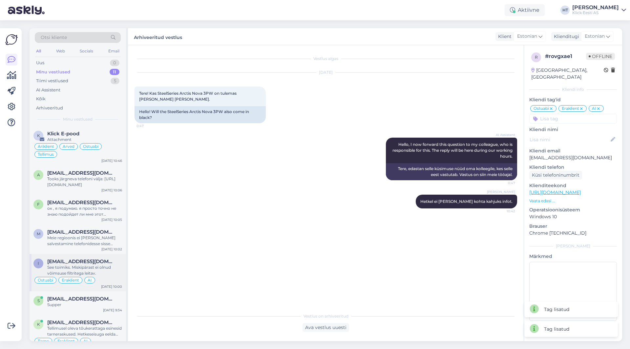
click at [94, 265] on div "See toimiks. Miskipärast ei olnud võimsuse filtritega leitav." at bounding box center [84, 271] width 75 height 12
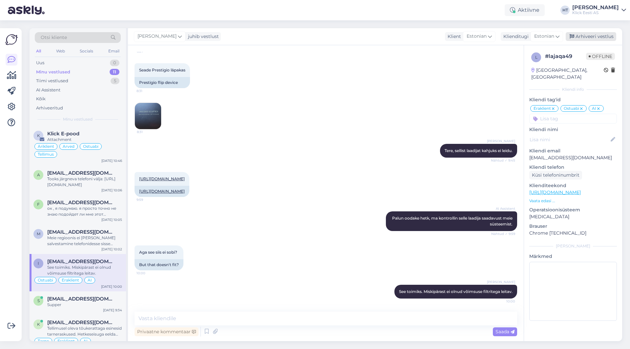
click at [590, 36] on div "Arhiveeri vestlus" at bounding box center [590, 36] width 50 height 9
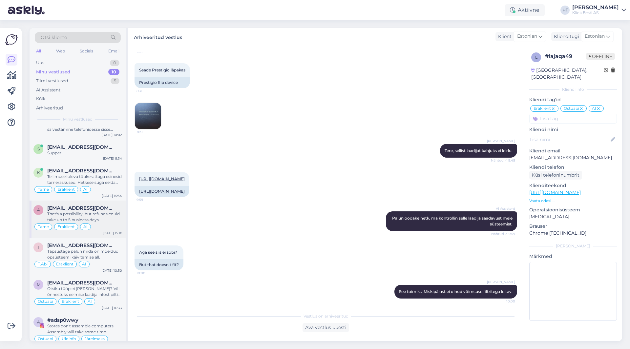
scroll to position [123, 0]
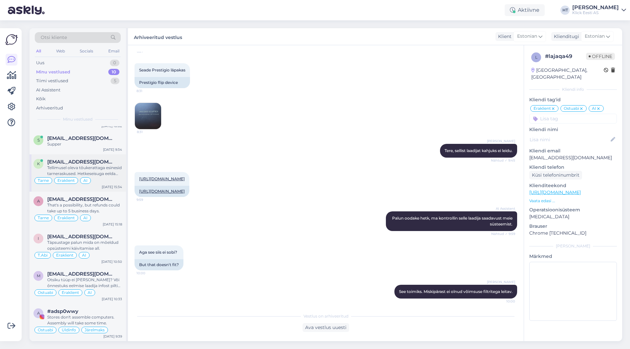
click at [107, 182] on div "Tarne Eraklient AI" at bounding box center [77, 181] width 89 height 8
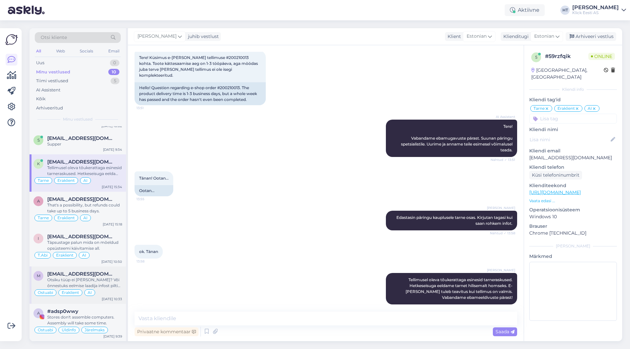
click at [111, 276] on span "[EMAIL_ADDRESS][DOMAIN_NAME]" at bounding box center [81, 274] width 68 height 6
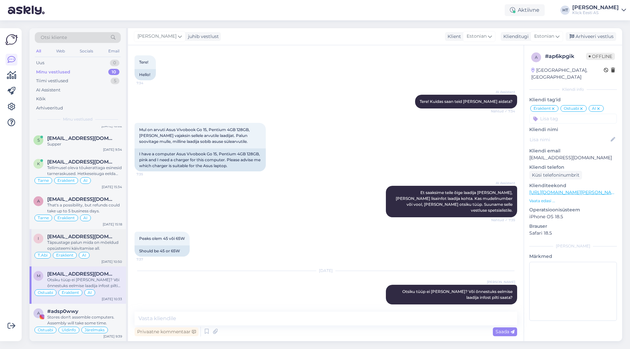
click at [114, 247] on div "Täpsustage palun mida on mõeldud opsüsteemi käivitamise all." at bounding box center [84, 246] width 75 height 12
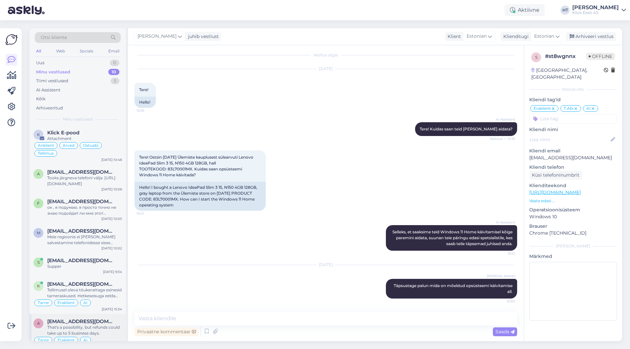
scroll to position [0, 0]
click at [113, 150] on div "Äriklient Arved Ostuabi Tellimus" at bounding box center [77, 151] width 89 height 16
